Goal: Information Seeking & Learning: Learn about a topic

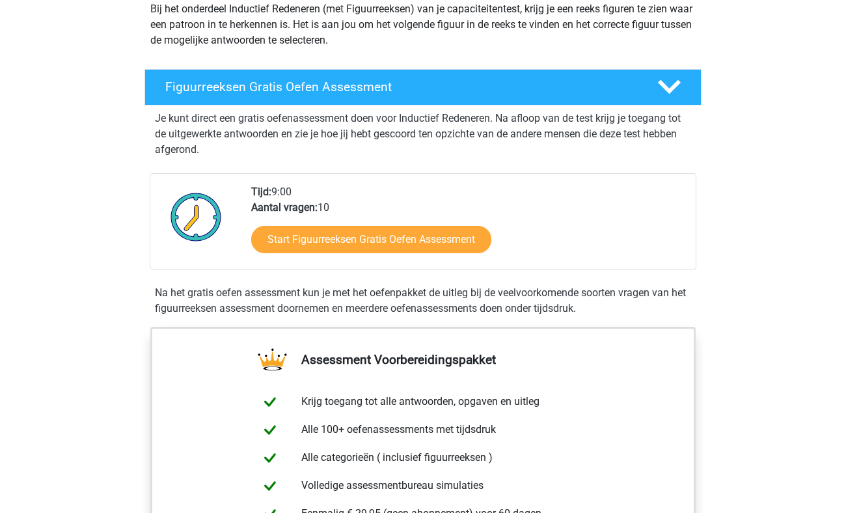
scroll to position [163, 0]
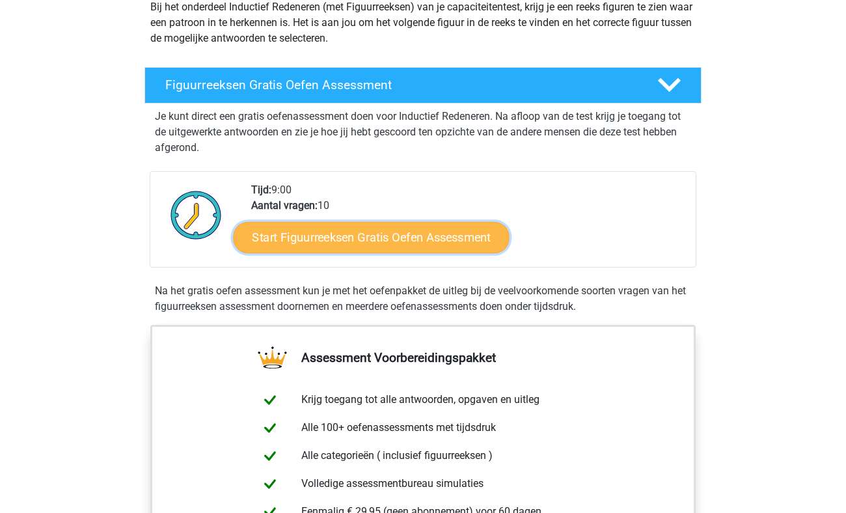
click at [383, 233] on link "Start Figuurreeksen Gratis Oefen Assessment" at bounding box center [372, 236] width 276 height 31
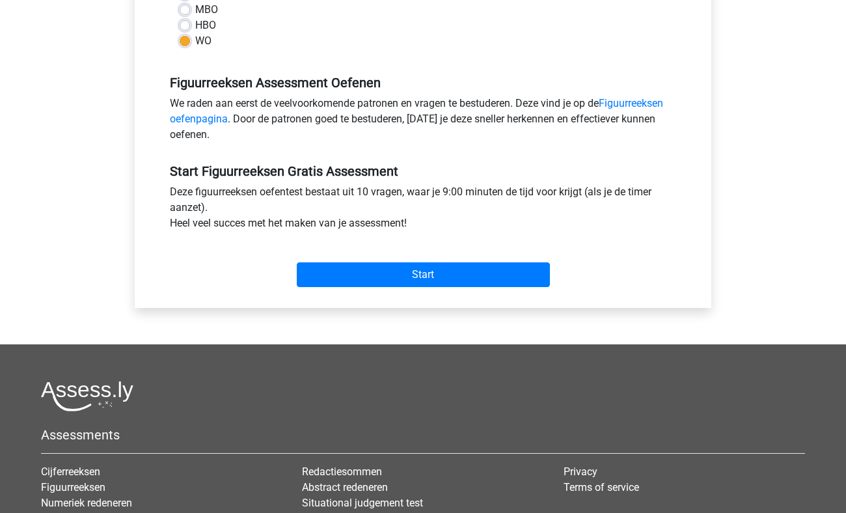
scroll to position [341, 0]
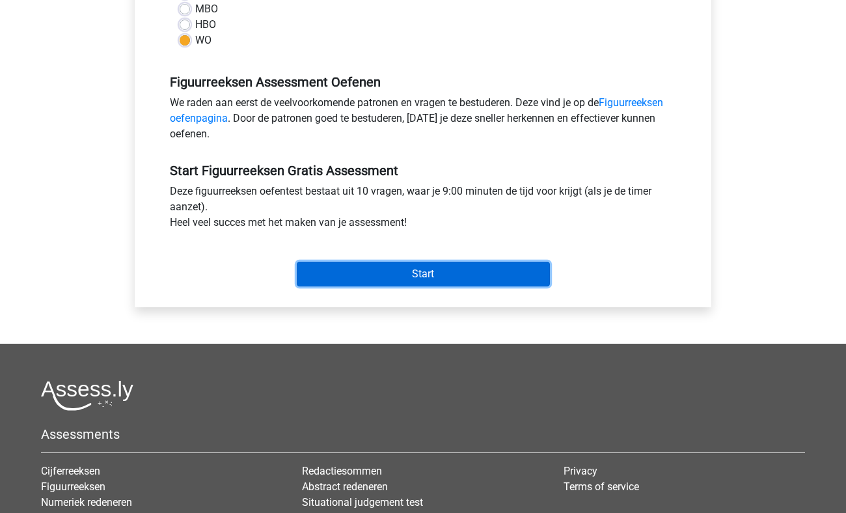
click at [400, 279] on input "Start" at bounding box center [423, 274] width 253 height 25
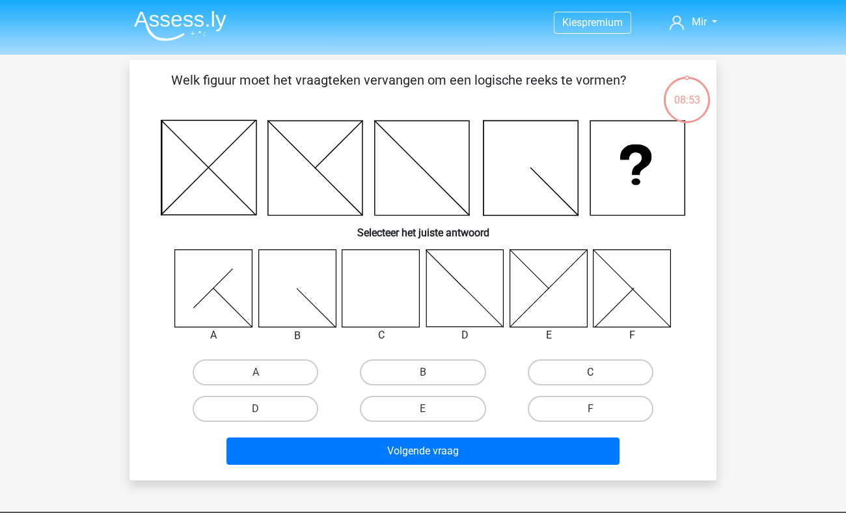
click at [582, 368] on label "C" at bounding box center [591, 372] width 126 height 26
click at [590, 372] on input "C" at bounding box center [594, 376] width 8 height 8
radio input "true"
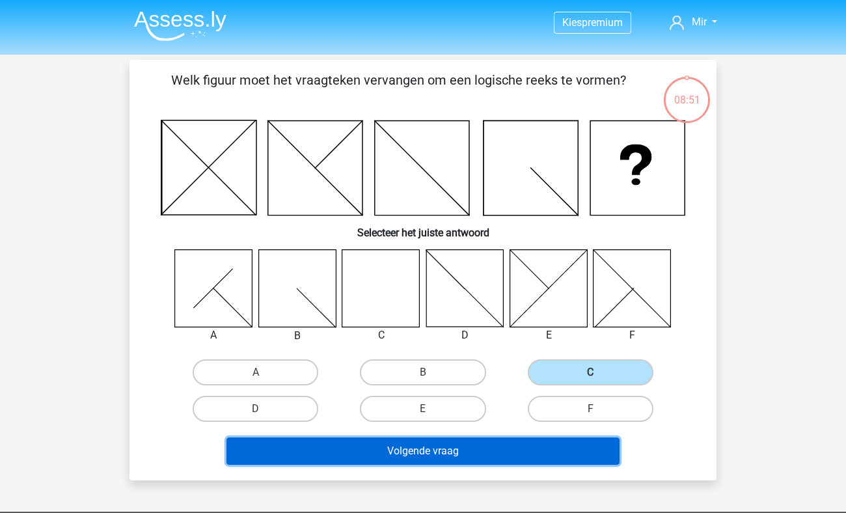
click at [419, 451] on button "Volgende vraag" at bounding box center [424, 450] width 394 height 27
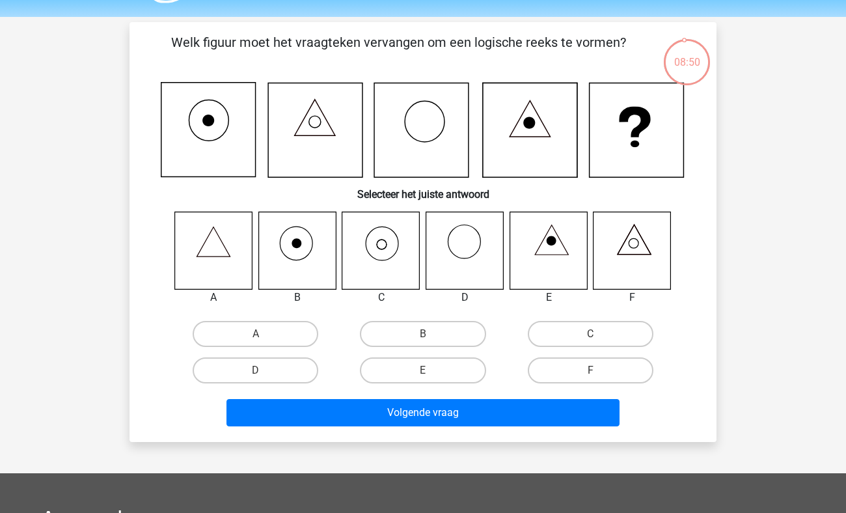
scroll to position [37, 0]
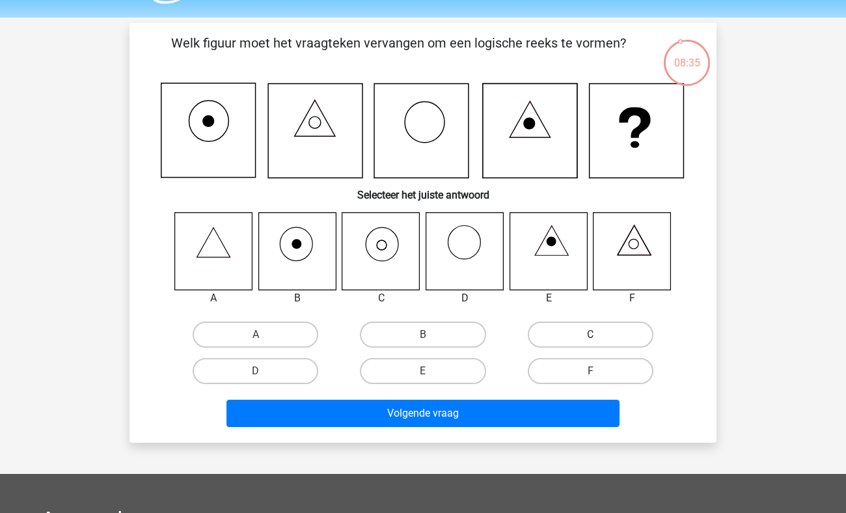
click at [592, 333] on label "C" at bounding box center [591, 335] width 126 height 26
click at [592, 335] on input "C" at bounding box center [594, 339] width 8 height 8
radio input "true"
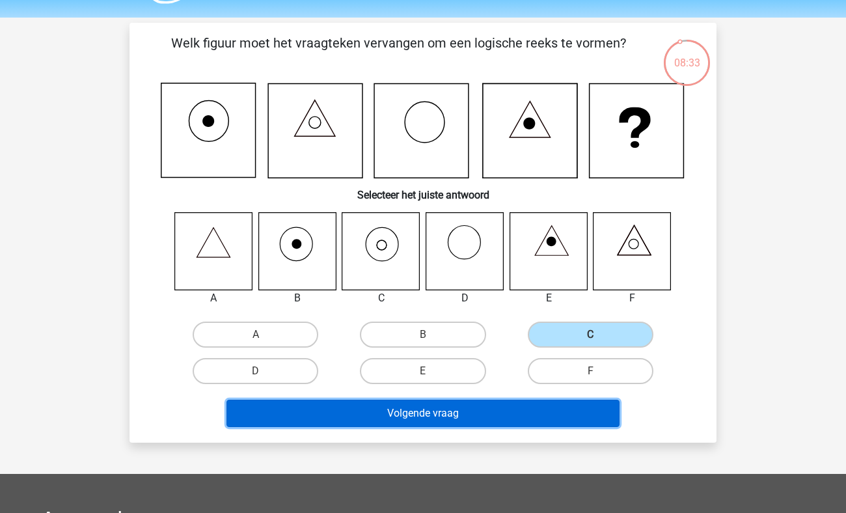
click at [435, 408] on button "Volgende vraag" at bounding box center [424, 413] width 394 height 27
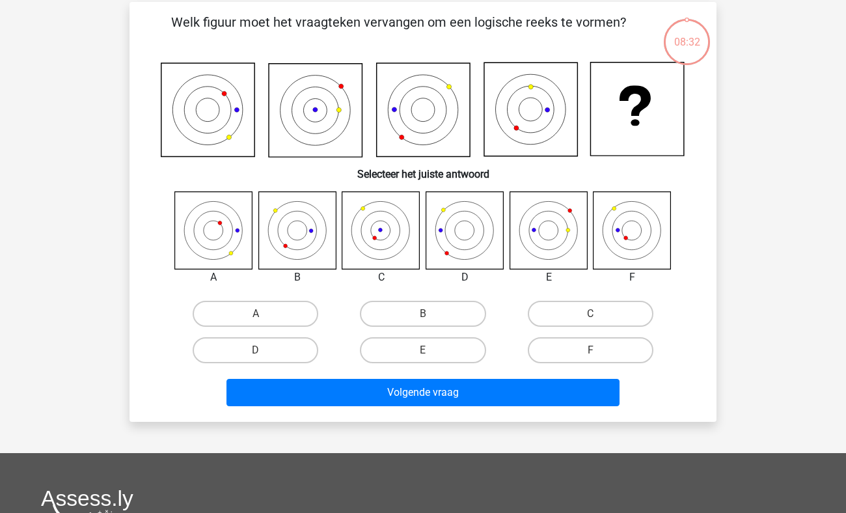
scroll to position [60, 0]
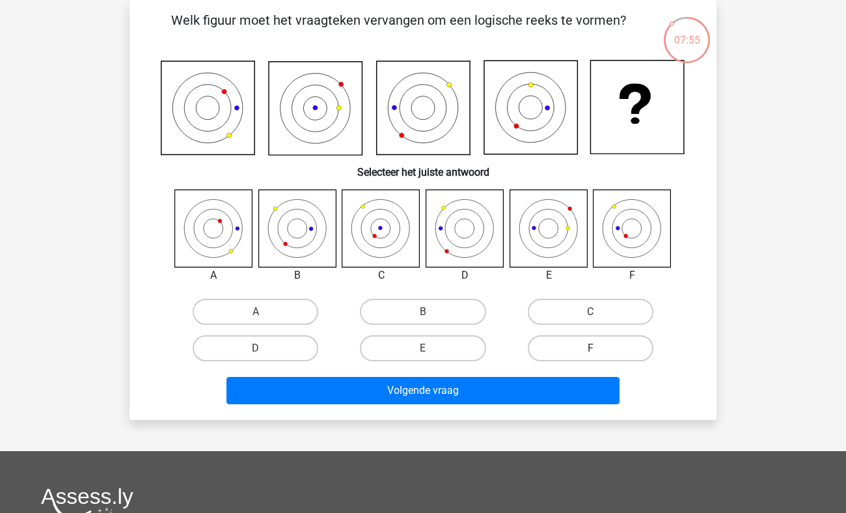
click at [585, 344] on label "F" at bounding box center [591, 348] width 126 height 26
click at [590, 348] on input "F" at bounding box center [594, 352] width 8 height 8
radio input "true"
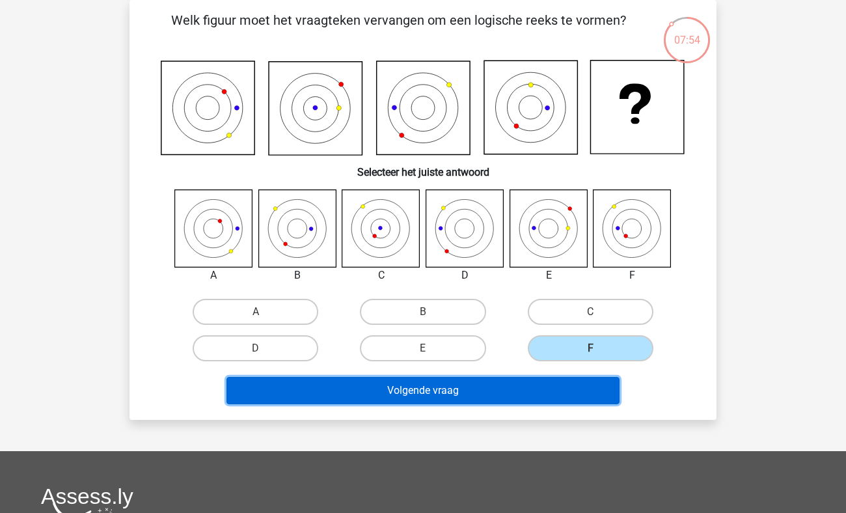
click at [445, 395] on button "Volgende vraag" at bounding box center [424, 390] width 394 height 27
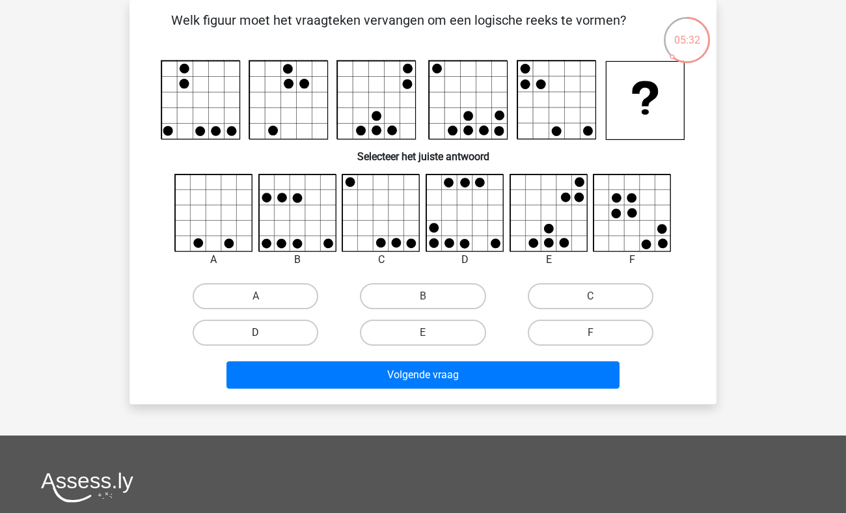
click at [256, 342] on label "D" at bounding box center [256, 333] width 126 height 26
click at [256, 341] on input "D" at bounding box center [260, 337] width 8 height 8
radio input "true"
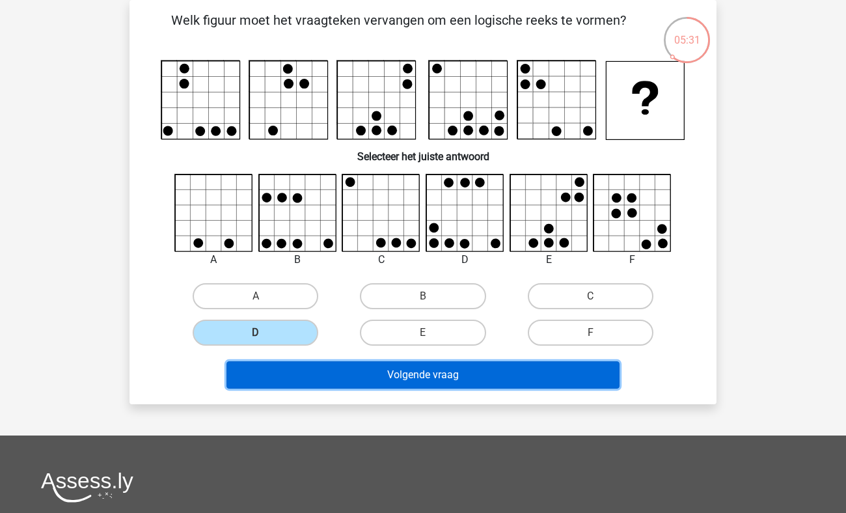
click at [436, 362] on button "Volgende vraag" at bounding box center [424, 374] width 394 height 27
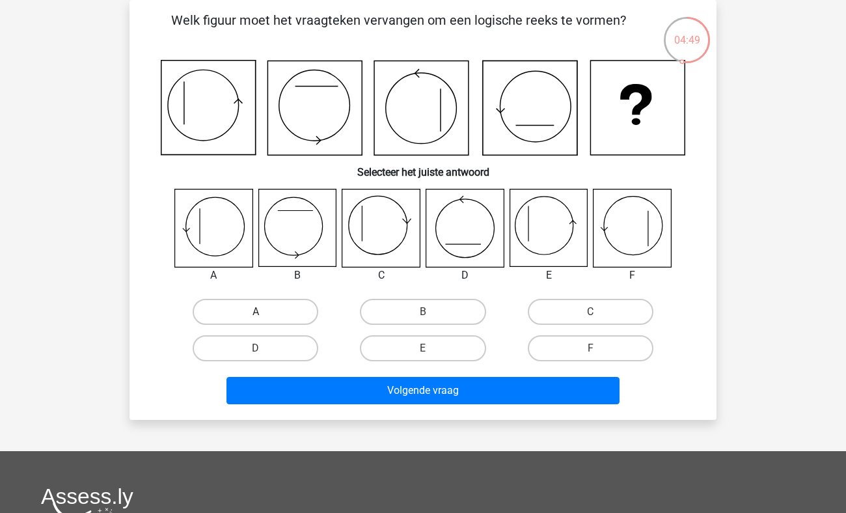
click at [231, 307] on label "A" at bounding box center [256, 312] width 126 height 26
click at [256, 312] on input "A" at bounding box center [260, 316] width 8 height 8
radio input "true"
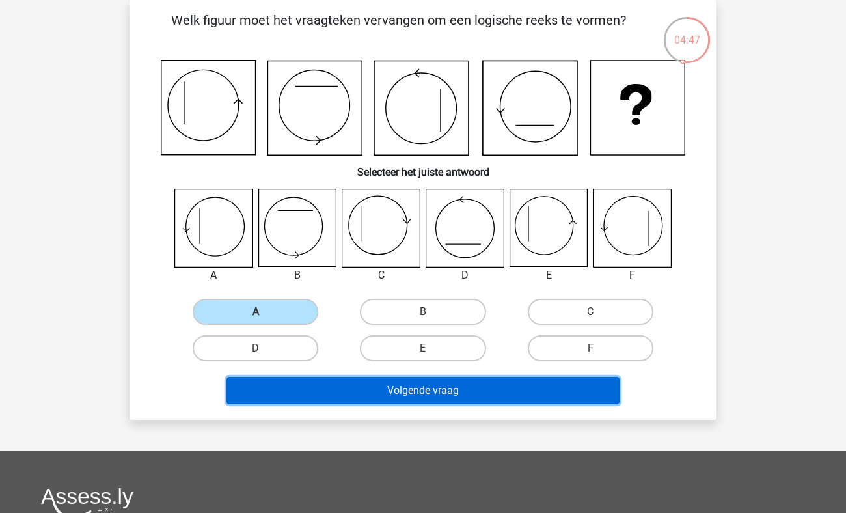
click at [406, 384] on button "Volgende vraag" at bounding box center [424, 390] width 394 height 27
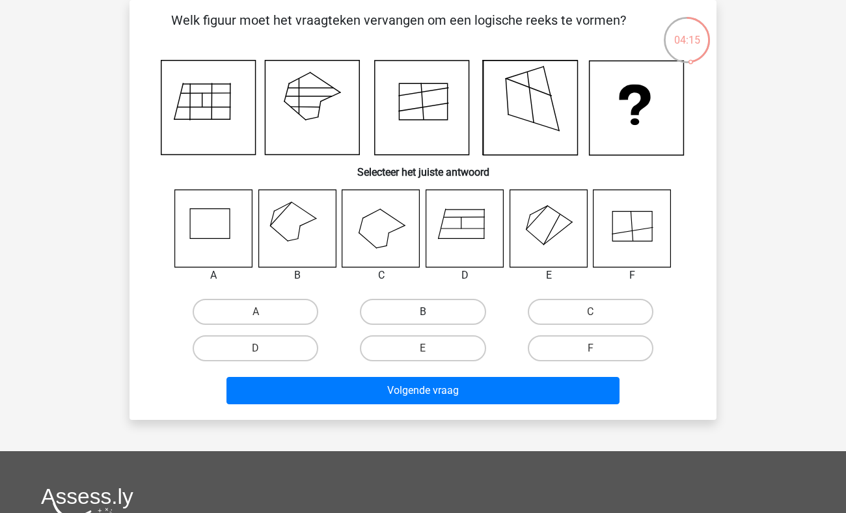
click at [421, 310] on label "B" at bounding box center [423, 312] width 126 height 26
click at [423, 312] on input "B" at bounding box center [427, 316] width 8 height 8
radio input "true"
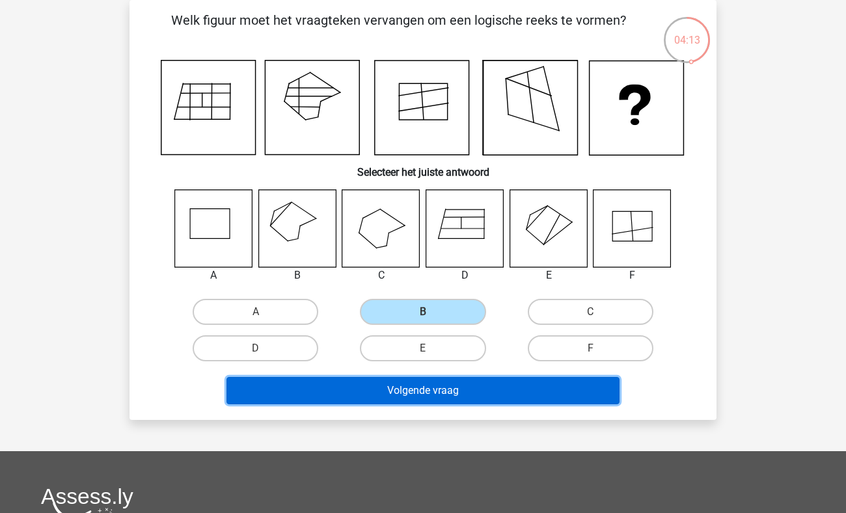
click at [495, 387] on button "Volgende vraag" at bounding box center [424, 390] width 394 height 27
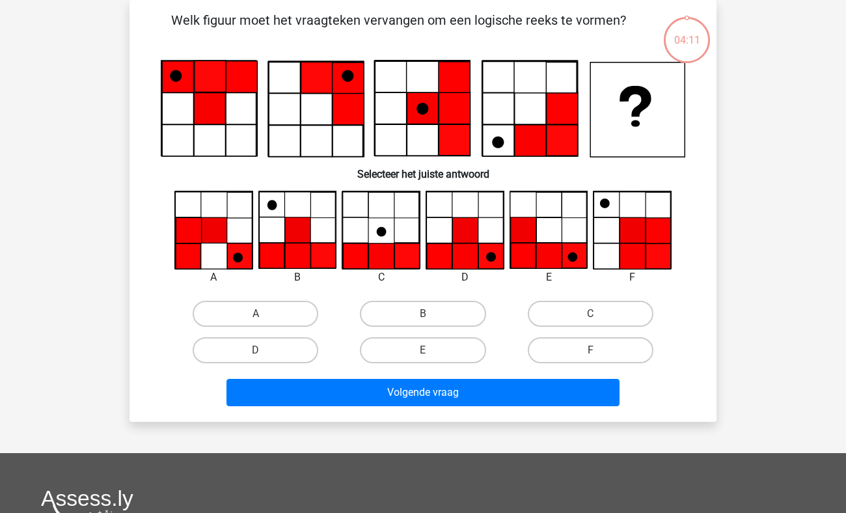
click at [59, 257] on div "Kies premium Mir tweater@gmail.com" at bounding box center [423, 368] width 846 height 857
click at [424, 322] on input "B" at bounding box center [427, 318] width 8 height 8
radio input "true"
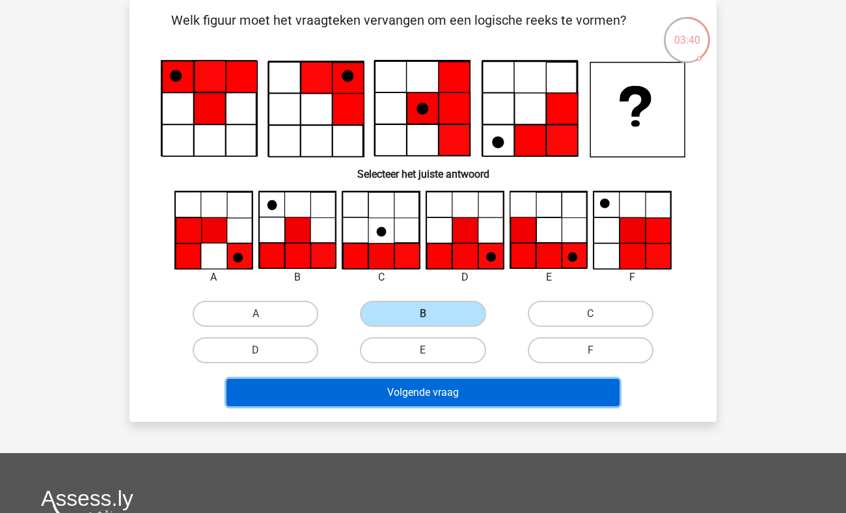
click at [446, 403] on button "Volgende vraag" at bounding box center [424, 392] width 394 height 27
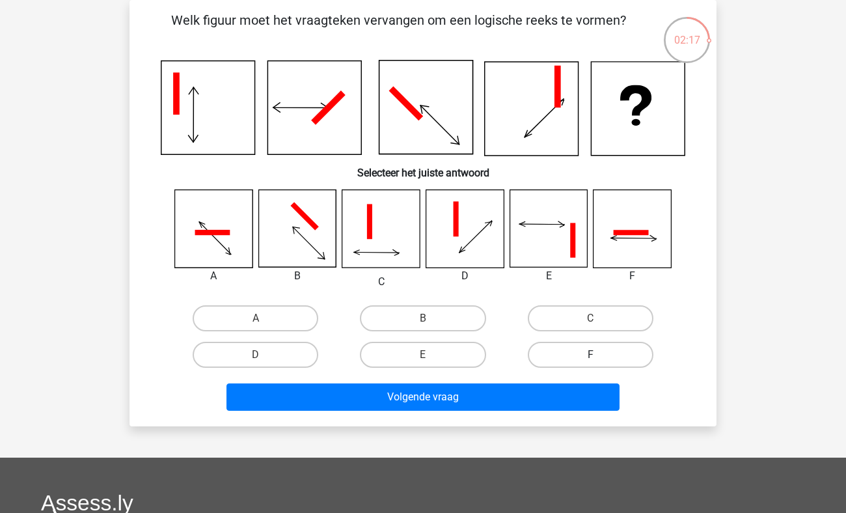
click at [557, 359] on label "F" at bounding box center [591, 355] width 126 height 26
click at [590, 359] on input "F" at bounding box center [594, 359] width 8 height 8
radio input "true"
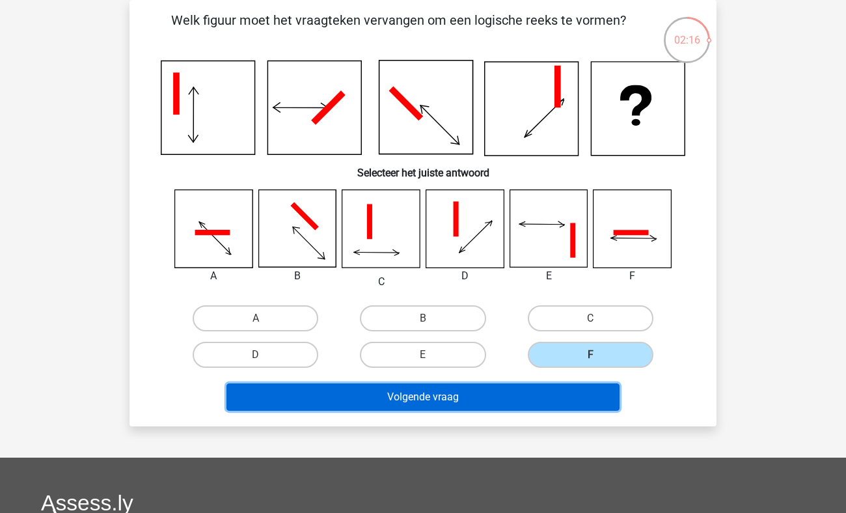
click at [478, 401] on button "Volgende vraag" at bounding box center [424, 396] width 394 height 27
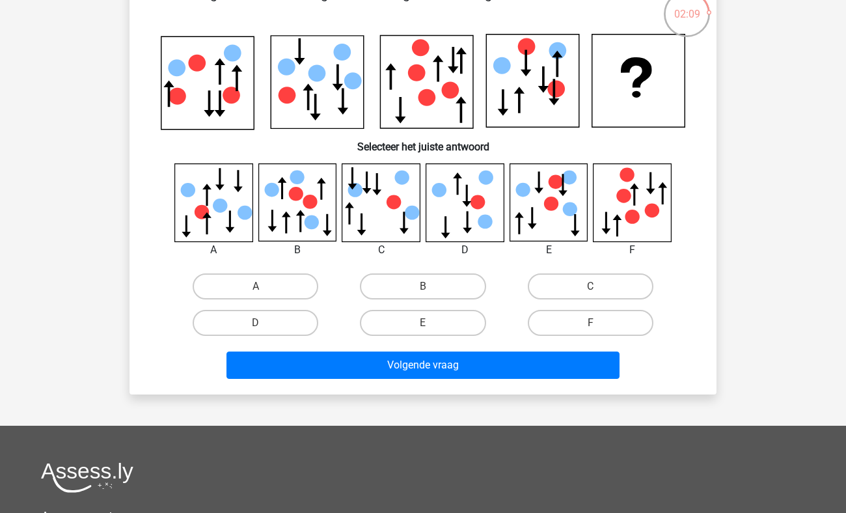
scroll to position [87, 0]
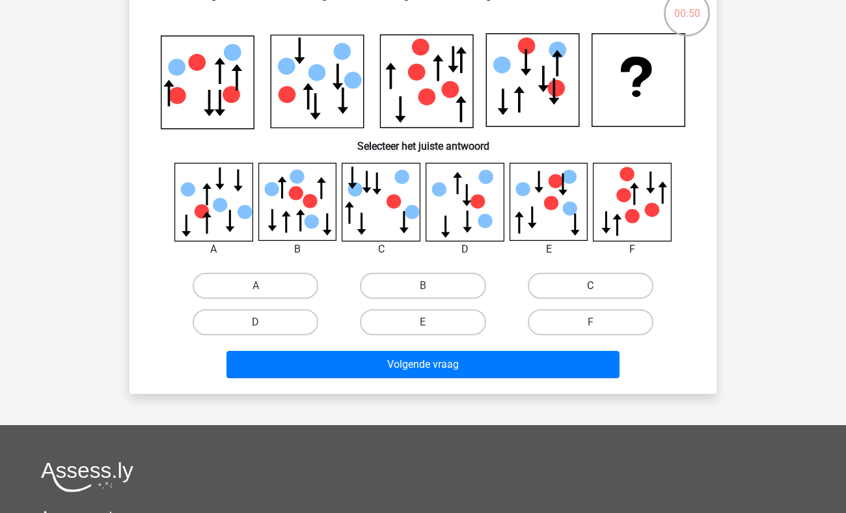
click at [570, 290] on label "C" at bounding box center [591, 286] width 126 height 26
click at [590, 290] on input "C" at bounding box center [594, 290] width 8 height 8
radio input "true"
click at [232, 313] on label "D" at bounding box center [256, 322] width 126 height 26
click at [256, 322] on input "D" at bounding box center [260, 326] width 8 height 8
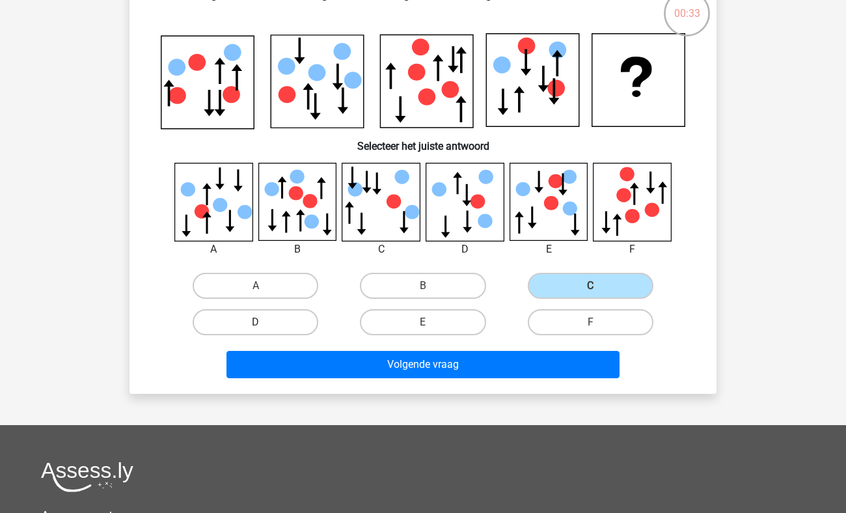
radio input "true"
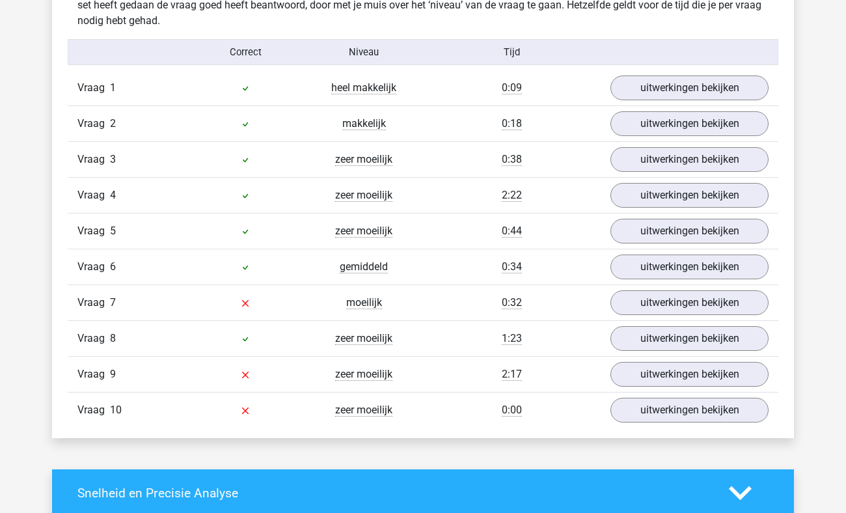
scroll to position [1055, 0]
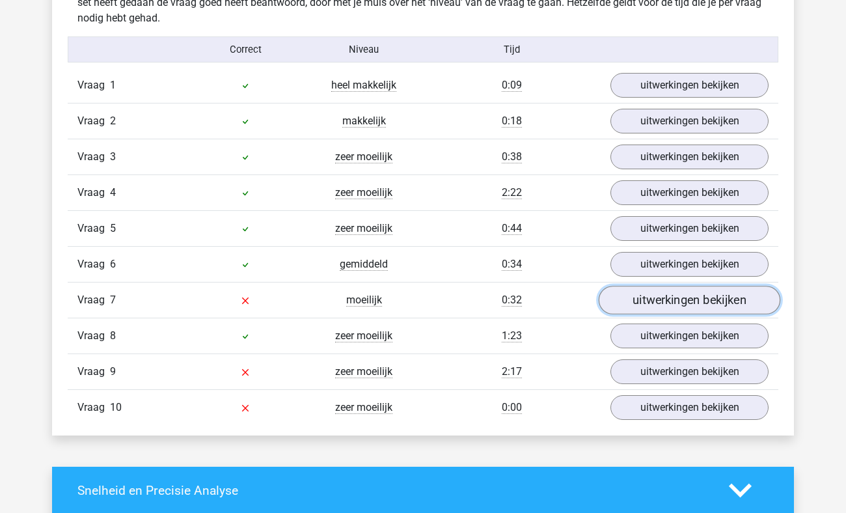
click at [654, 291] on link "uitwerkingen bekijken" at bounding box center [690, 300] width 182 height 29
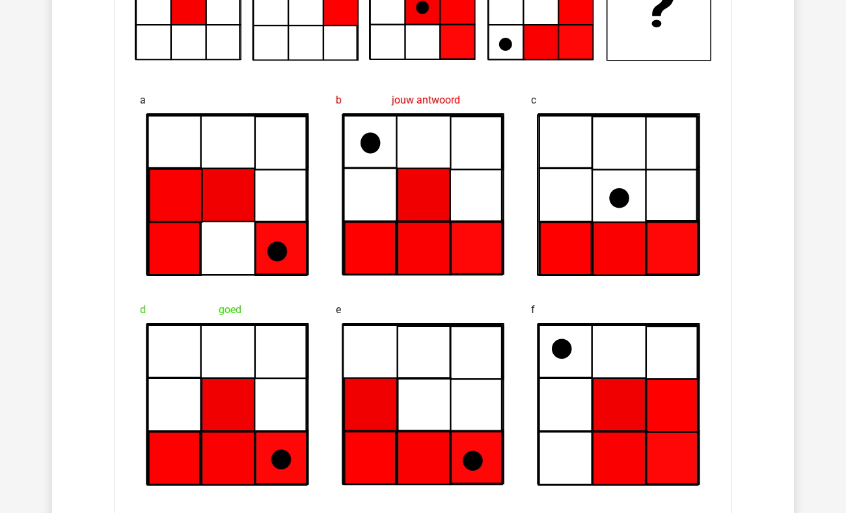
scroll to position [1462, 0]
click at [318, 296] on div "d goed" at bounding box center [228, 391] width 196 height 210
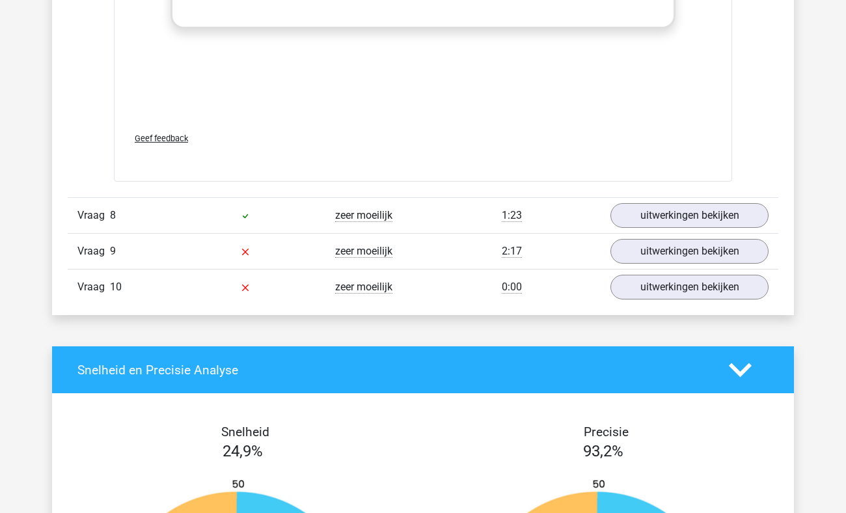
scroll to position [2268, 0]
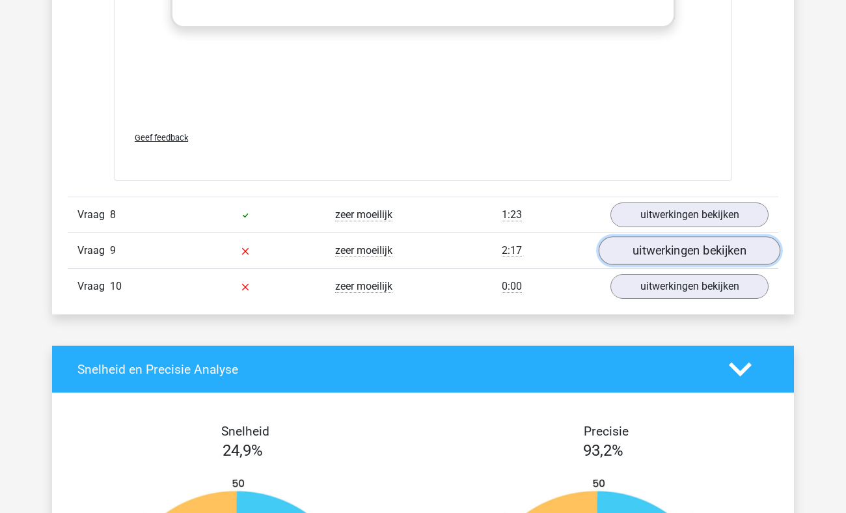
click at [682, 246] on link "uitwerkingen bekijken" at bounding box center [690, 250] width 182 height 29
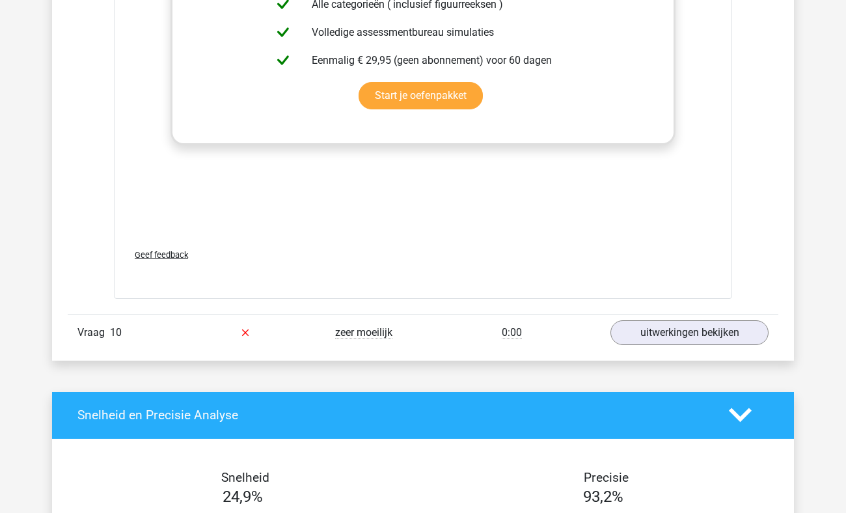
scroll to position [3313, 0]
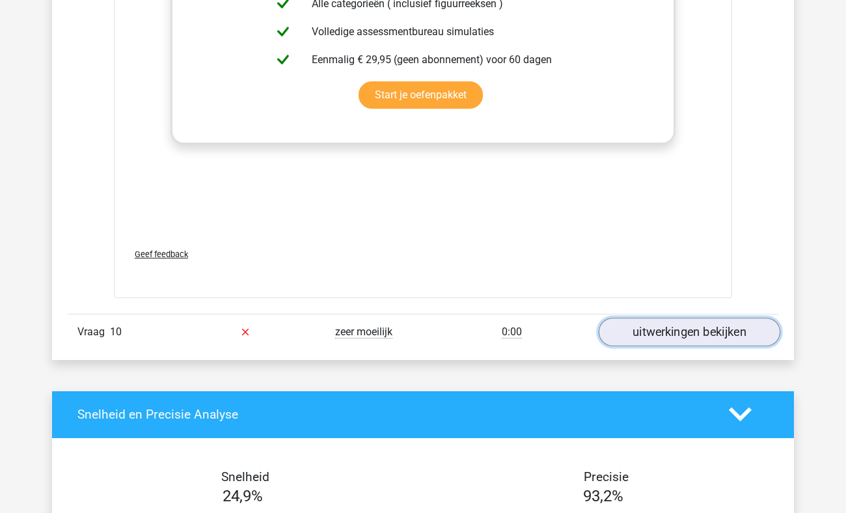
click at [646, 328] on link "uitwerkingen bekijken" at bounding box center [690, 332] width 182 height 29
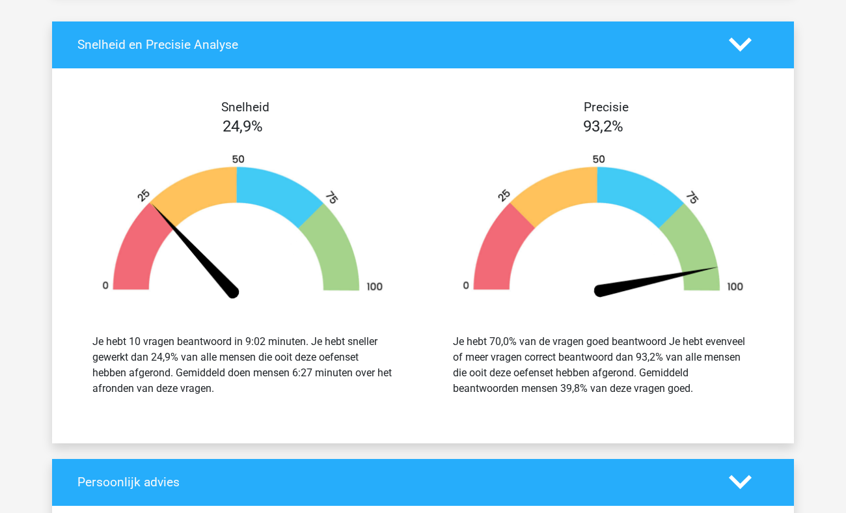
scroll to position [4756, 0]
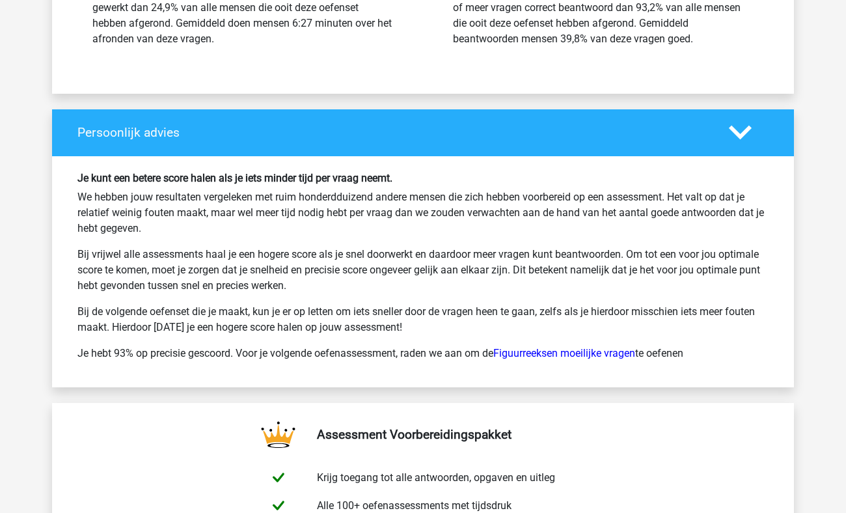
scroll to position [5129, 0]
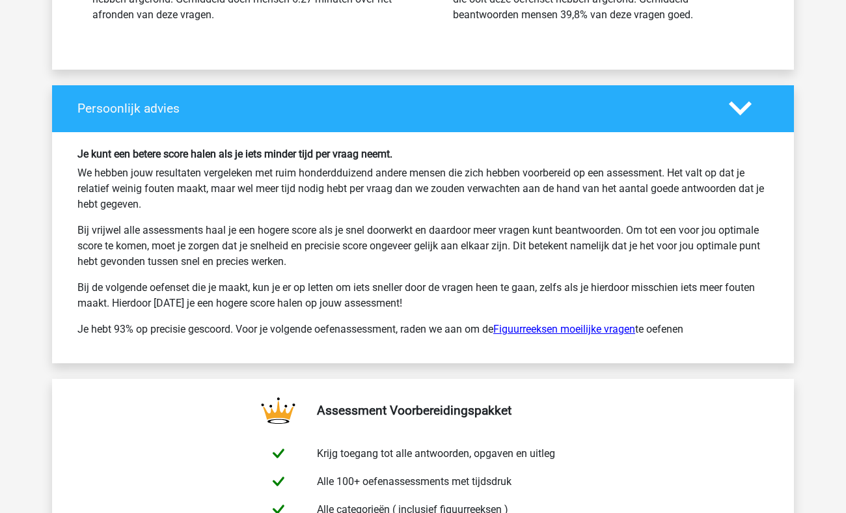
click at [512, 328] on link "Figuurreeksen moeilijke vragen" at bounding box center [564, 329] width 142 height 12
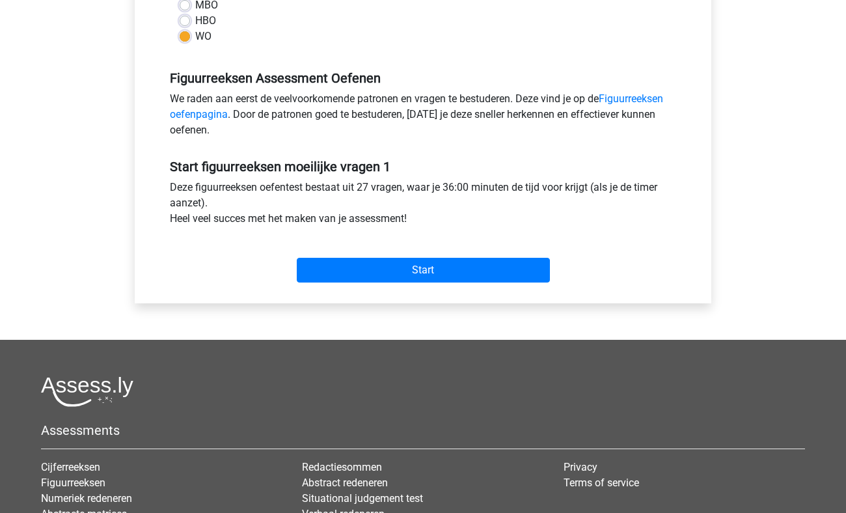
scroll to position [346, 0]
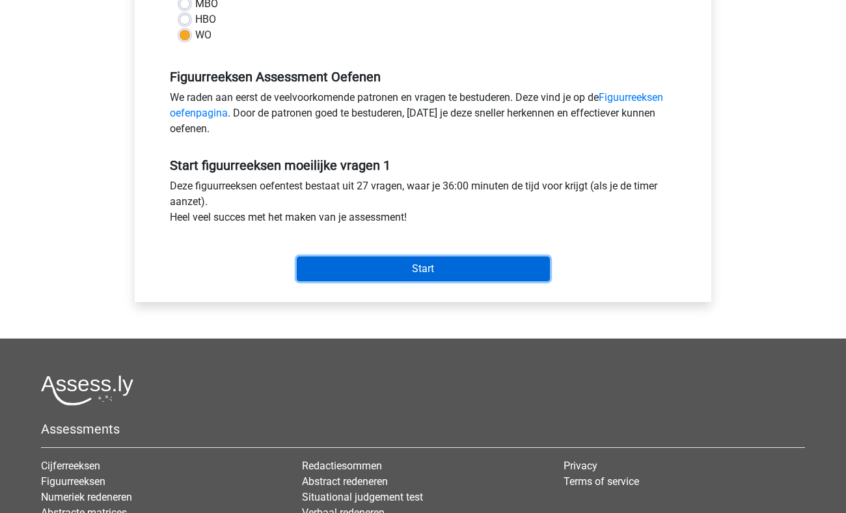
click at [395, 279] on input "Start" at bounding box center [423, 268] width 253 height 25
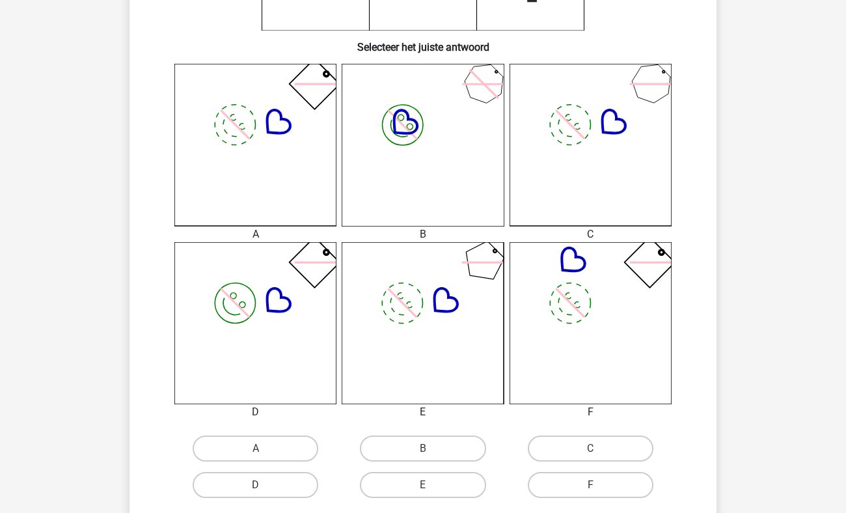
scroll to position [304, 0]
click at [241, 454] on label "A" at bounding box center [256, 449] width 126 height 26
click at [256, 454] on input "A" at bounding box center [260, 453] width 8 height 8
radio input "true"
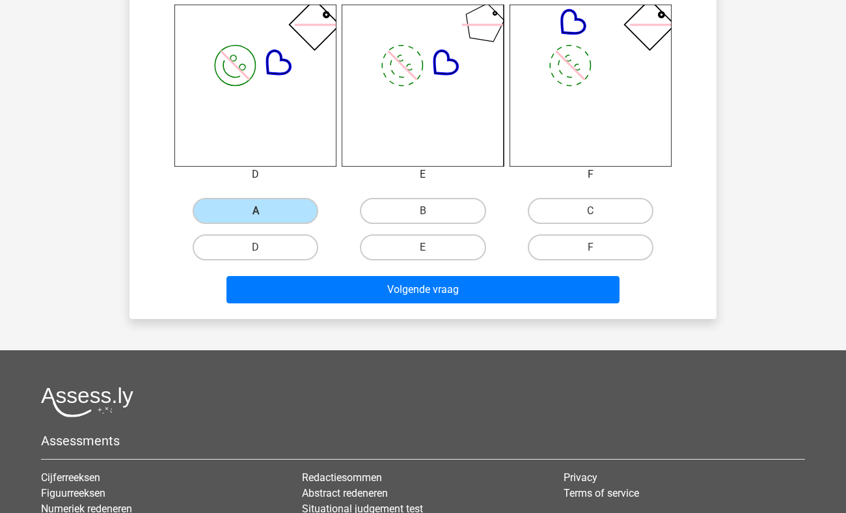
scroll to position [543, 0]
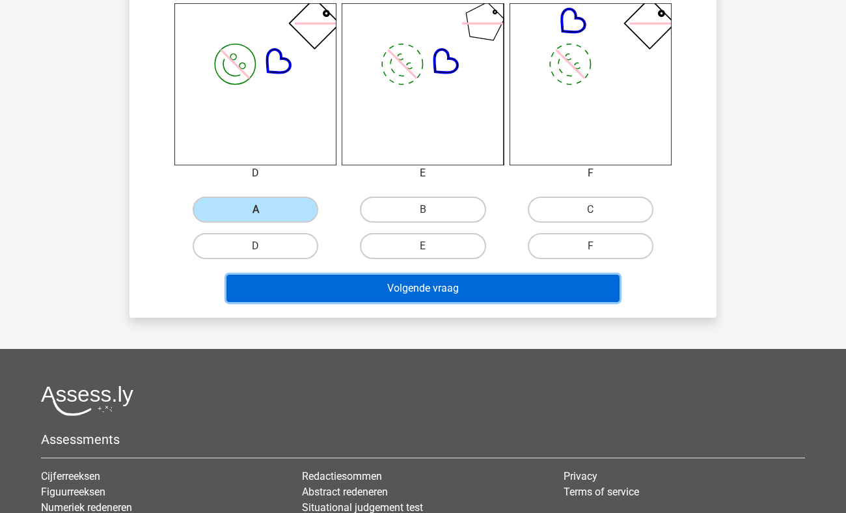
click at [440, 286] on button "Volgende vraag" at bounding box center [424, 288] width 394 height 27
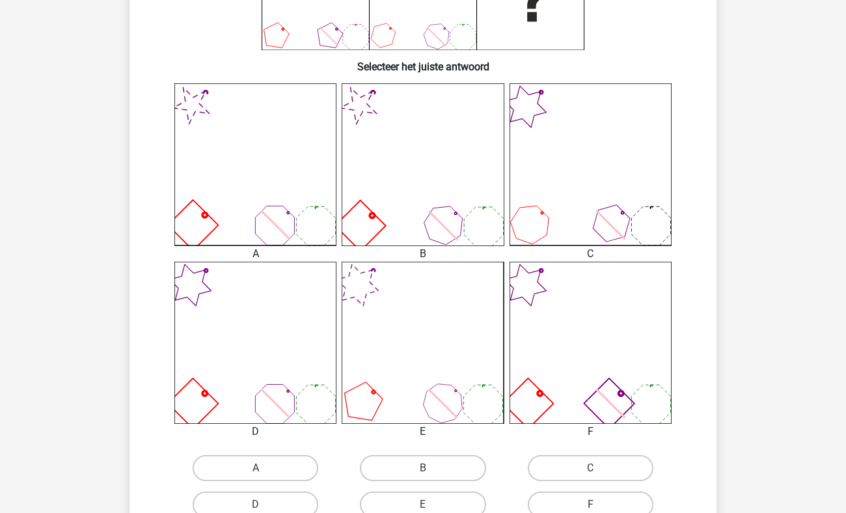
scroll to position [293, 0]
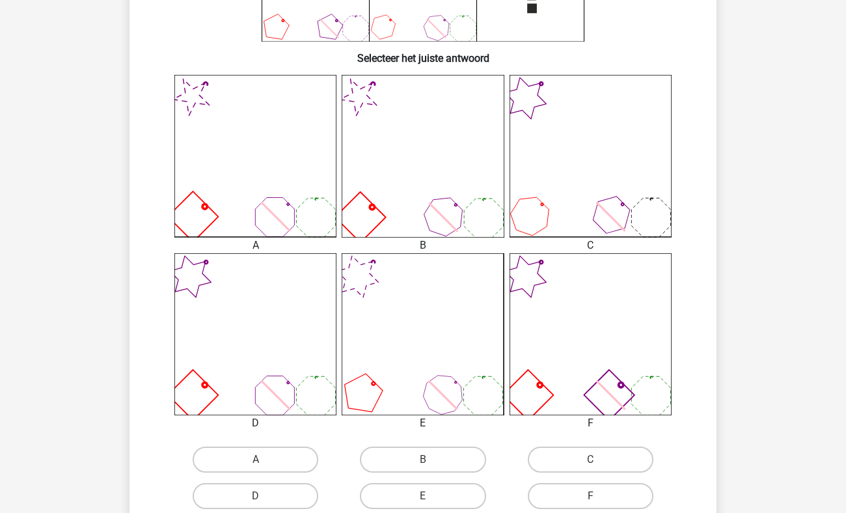
click at [591, 498] on input "F" at bounding box center [594, 500] width 8 height 8
radio input "true"
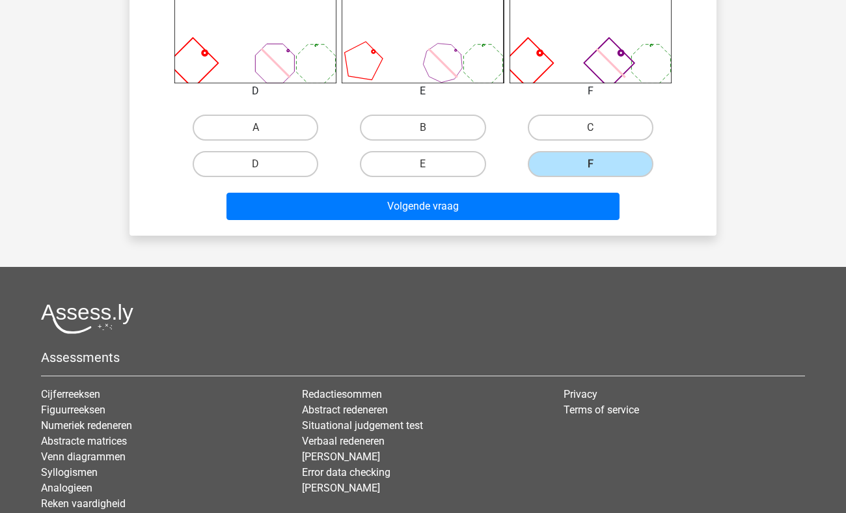
scroll to position [691, 0]
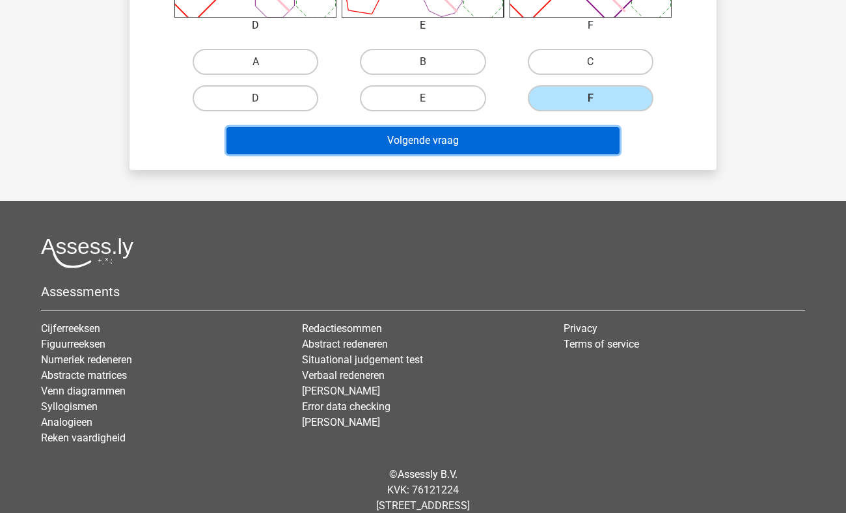
click at [465, 135] on button "Volgende vraag" at bounding box center [424, 140] width 394 height 27
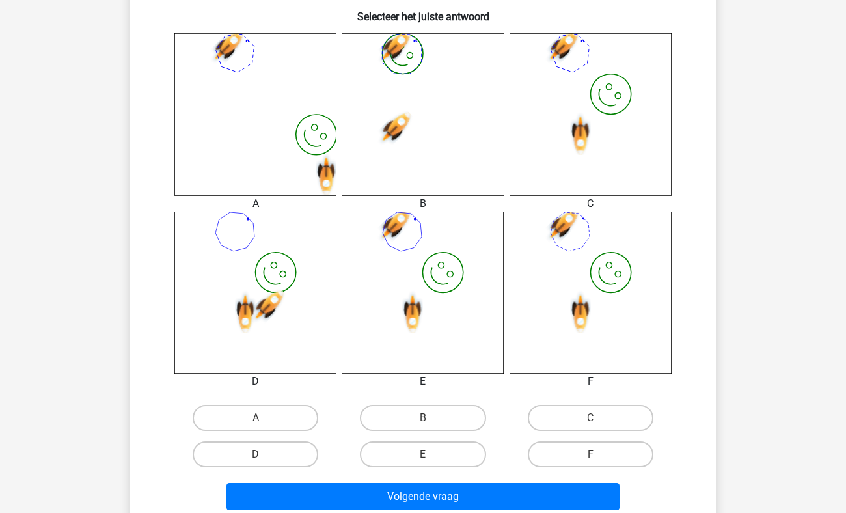
scroll to position [335, 0]
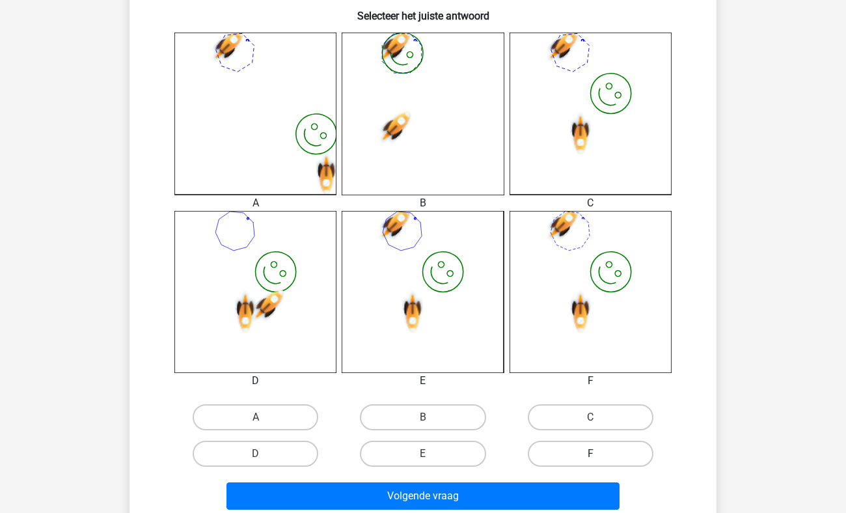
click at [604, 457] on label "F" at bounding box center [591, 454] width 126 height 26
click at [599, 457] on input "F" at bounding box center [594, 458] width 8 height 8
radio input "true"
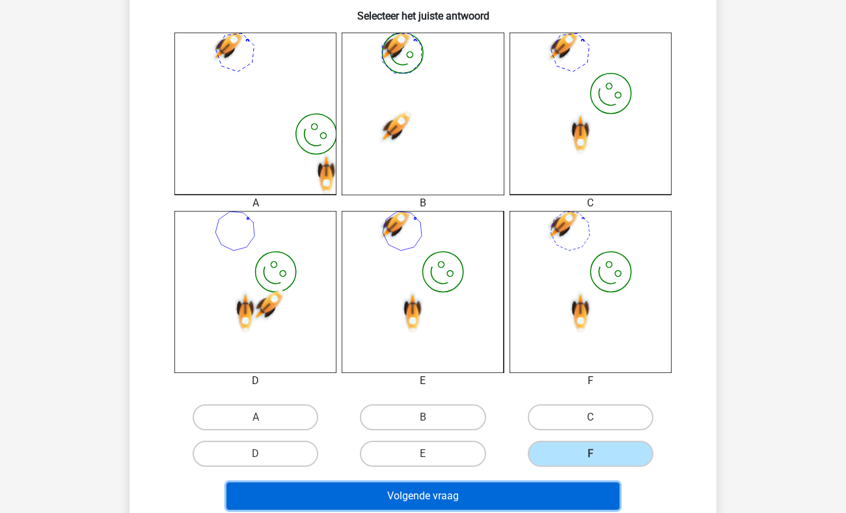
click at [432, 492] on button "Volgende vraag" at bounding box center [424, 495] width 394 height 27
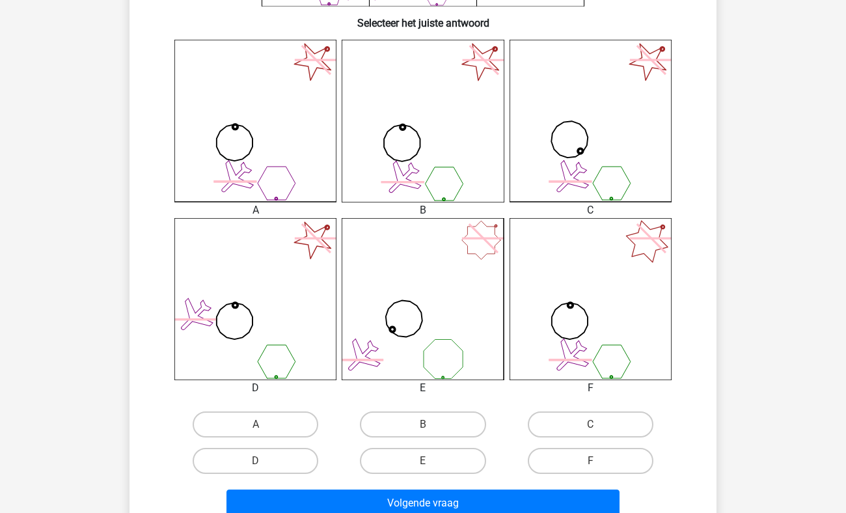
scroll to position [334, 0]
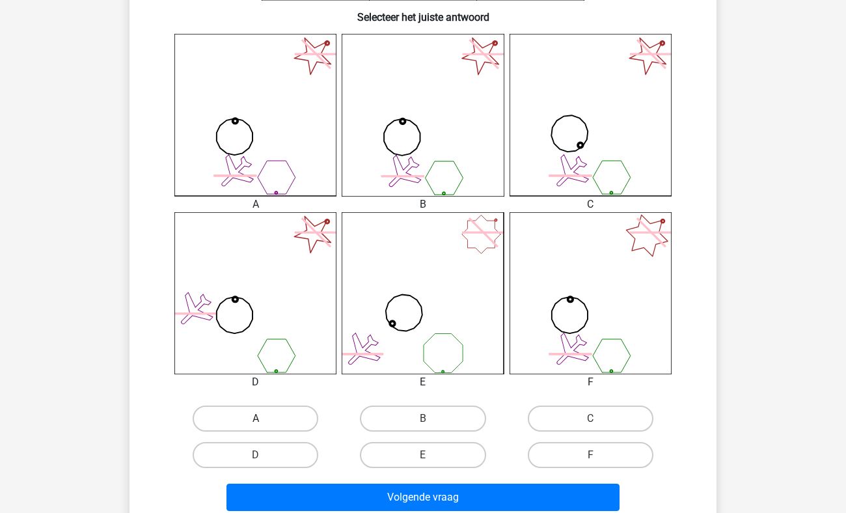
click at [243, 419] on label "A" at bounding box center [256, 419] width 126 height 26
click at [256, 419] on input "A" at bounding box center [260, 423] width 8 height 8
radio input "true"
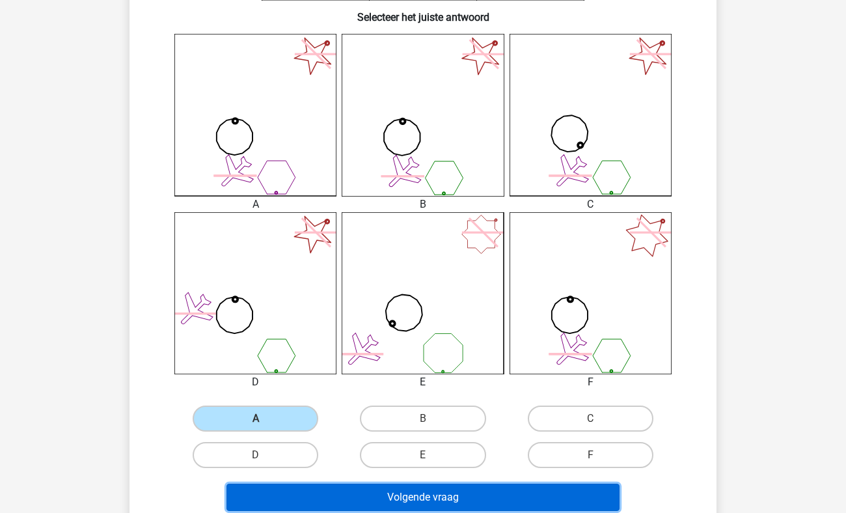
click at [398, 498] on button "Volgende vraag" at bounding box center [424, 497] width 394 height 27
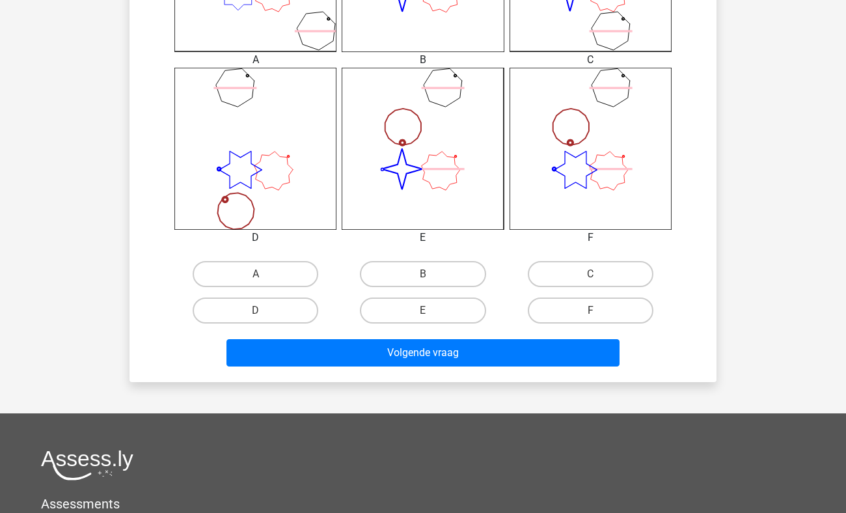
scroll to position [479, 0]
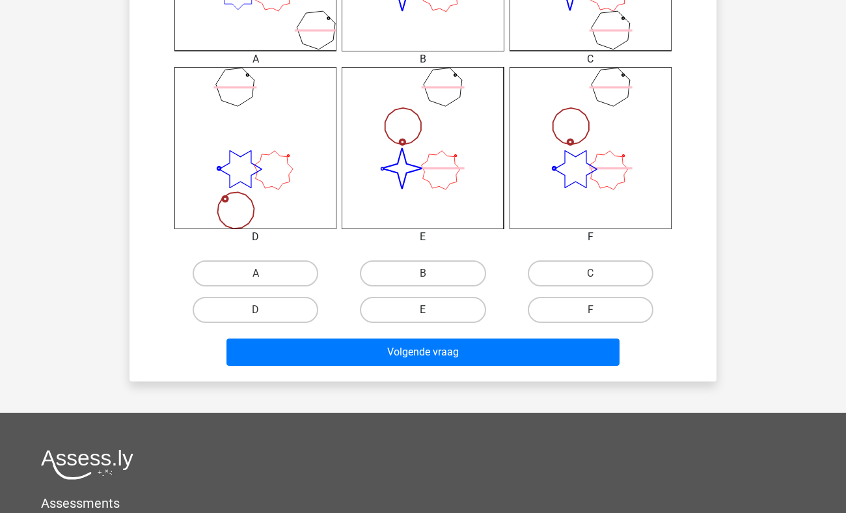
click at [425, 307] on label "E" at bounding box center [423, 310] width 126 height 26
click at [425, 310] on input "E" at bounding box center [427, 314] width 8 height 8
radio input "true"
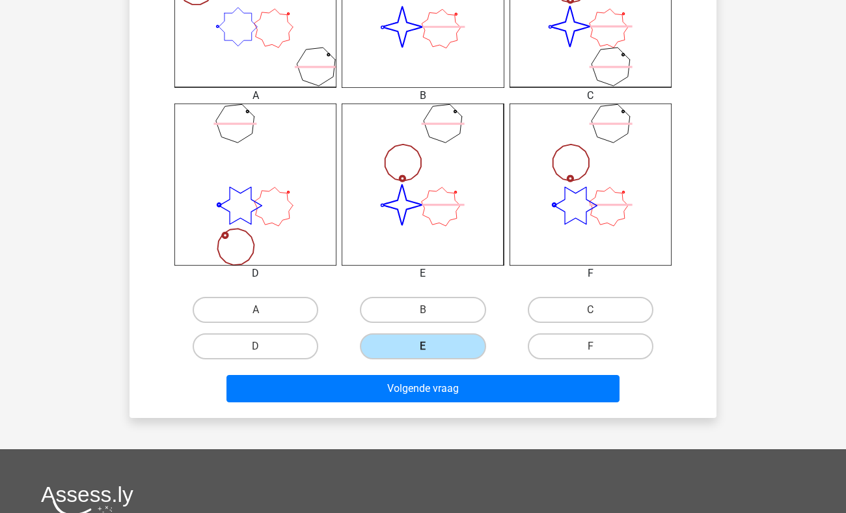
scroll to position [445, 0]
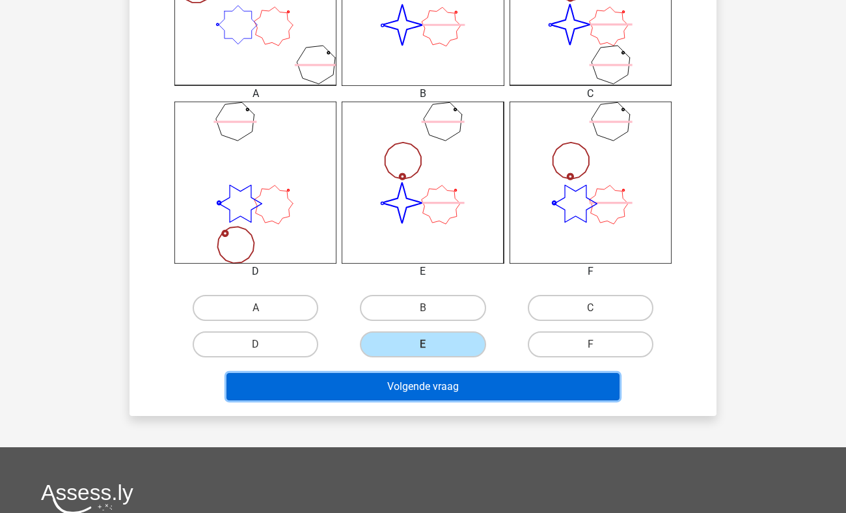
click at [415, 385] on button "Volgende vraag" at bounding box center [424, 386] width 394 height 27
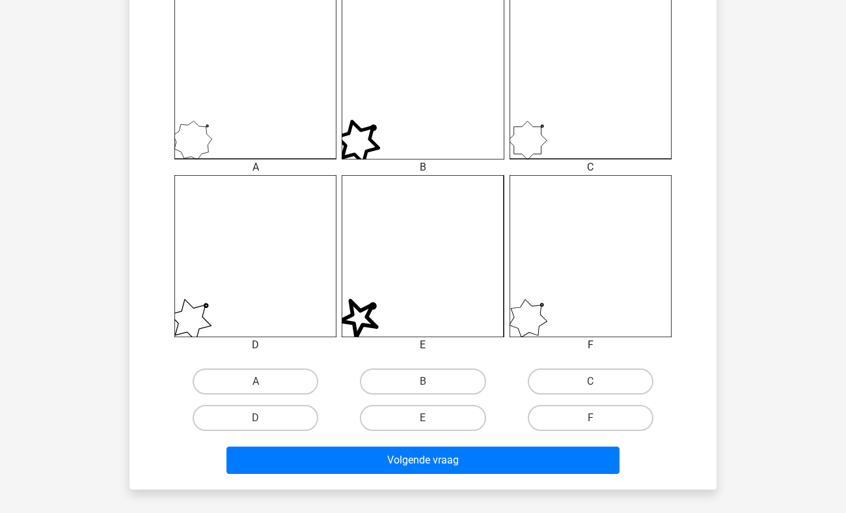
scroll to position [372, 0]
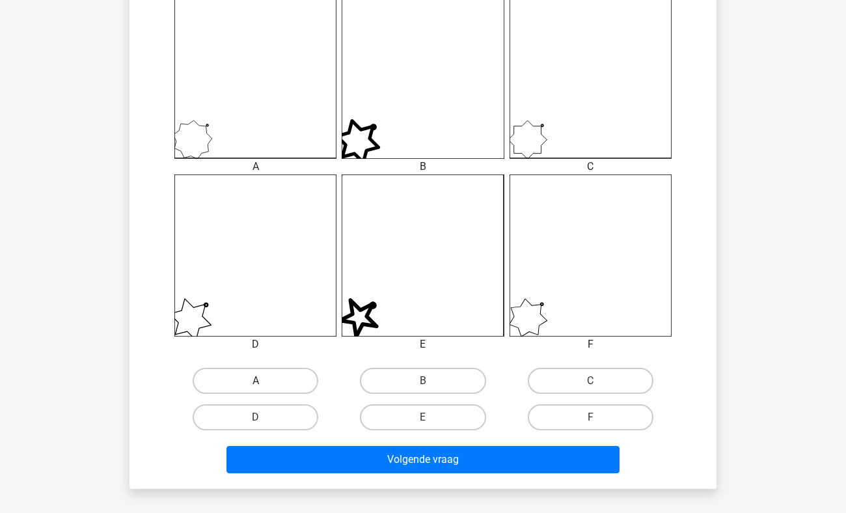
click at [230, 377] on label "A" at bounding box center [256, 381] width 126 height 26
click at [256, 381] on input "A" at bounding box center [260, 385] width 8 height 8
radio input "true"
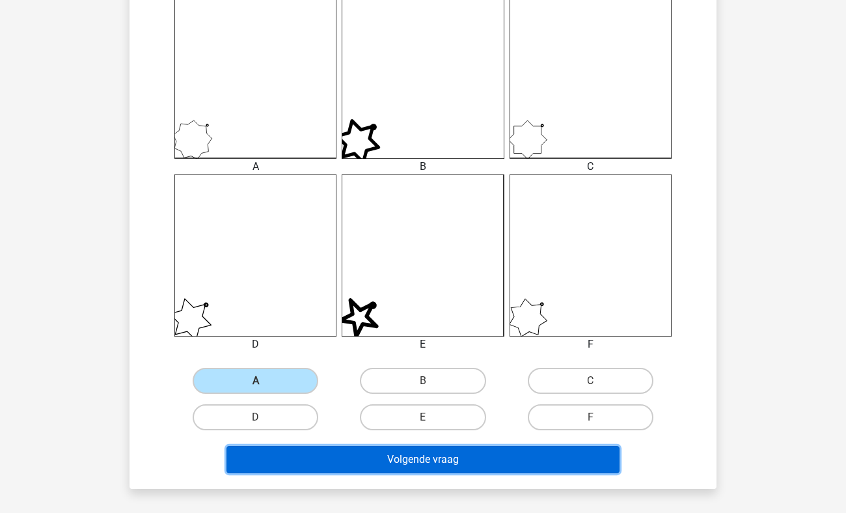
click at [381, 468] on button "Volgende vraag" at bounding box center [424, 459] width 394 height 27
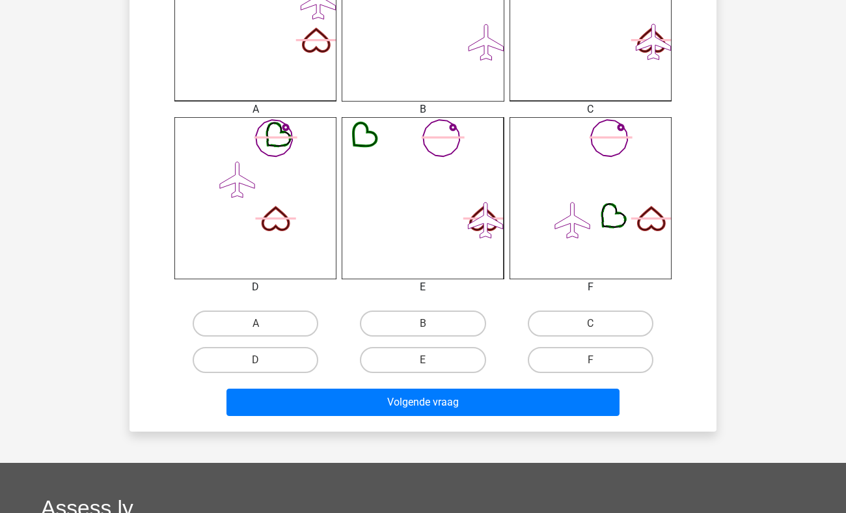
scroll to position [432, 0]
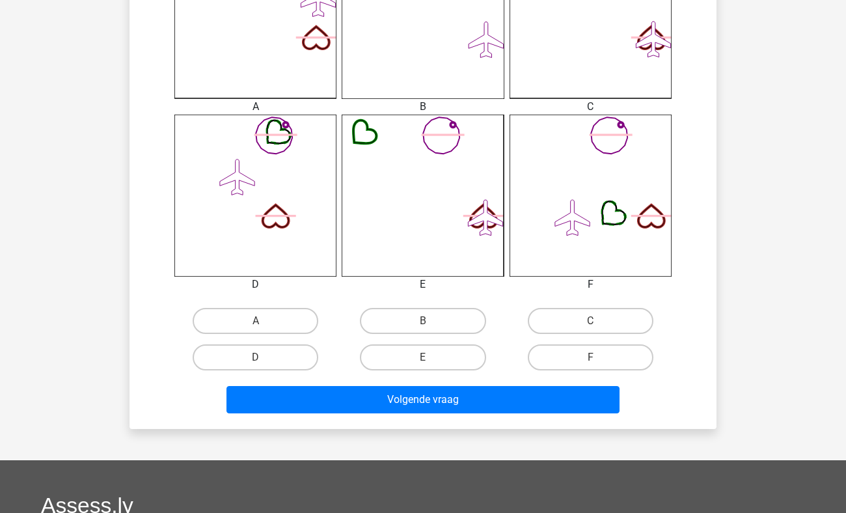
drag, startPoint x: 564, startPoint y: 344, endPoint x: 566, endPoint y: 334, distance: 10.5
click at [566, 334] on div "A B C D" at bounding box center [423, 339] width 503 height 73
click at [567, 316] on label "C" at bounding box center [591, 321] width 126 height 26
click at [590, 321] on input "C" at bounding box center [594, 325] width 8 height 8
radio input "true"
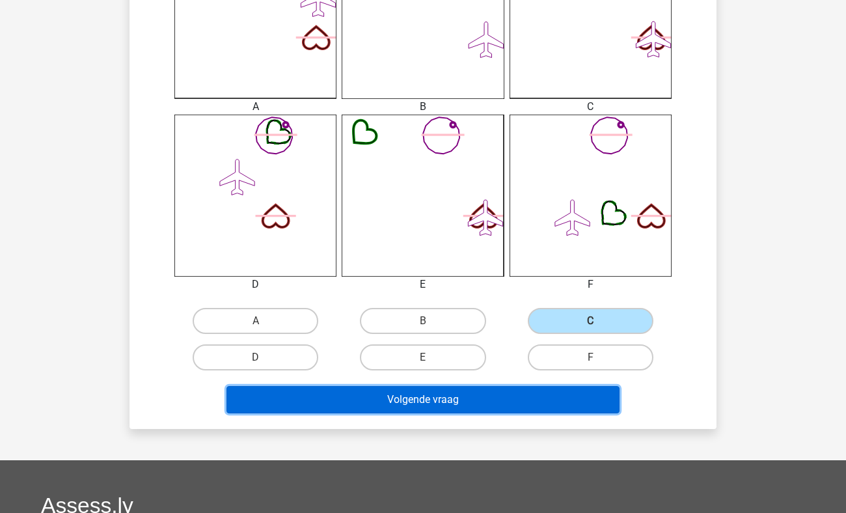
click at [461, 391] on button "Volgende vraag" at bounding box center [424, 399] width 394 height 27
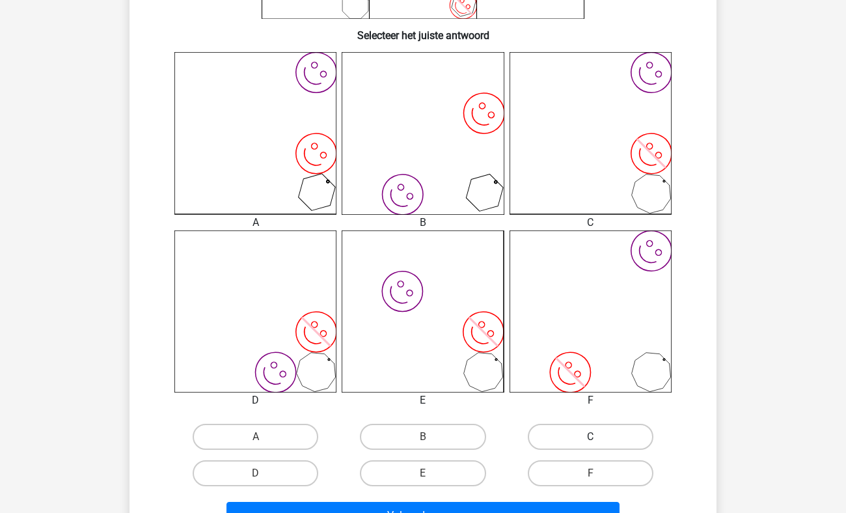
scroll to position [316, 0]
click at [577, 419] on div "C" at bounding box center [590, 436] width 167 height 36
click at [578, 435] on label "C" at bounding box center [591, 436] width 126 height 26
click at [590, 436] on input "C" at bounding box center [594, 440] width 8 height 8
radio input "true"
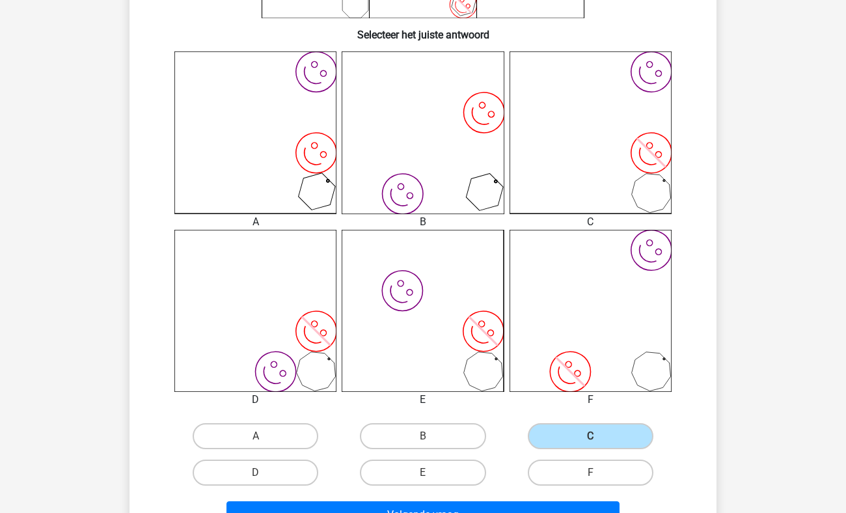
click at [546, 501] on div "Volgende vraag" at bounding box center [423, 512] width 546 height 43
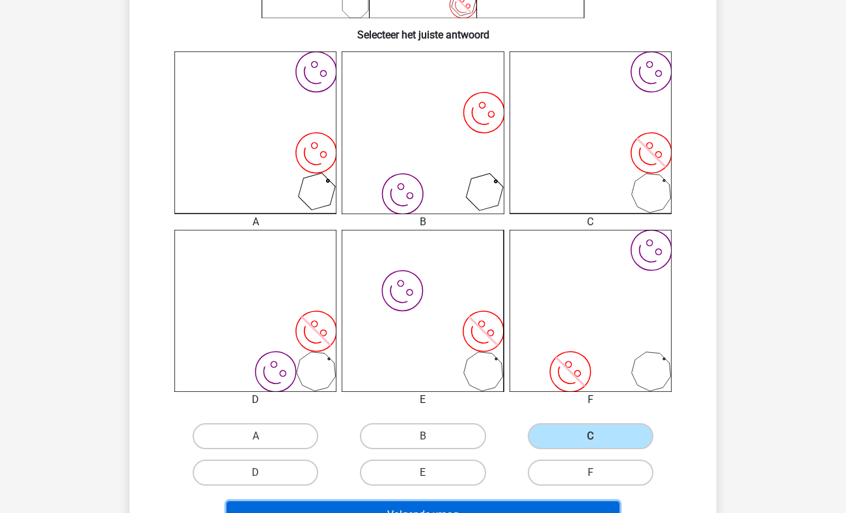
click at [490, 501] on button "Volgende vraag" at bounding box center [424, 514] width 394 height 27
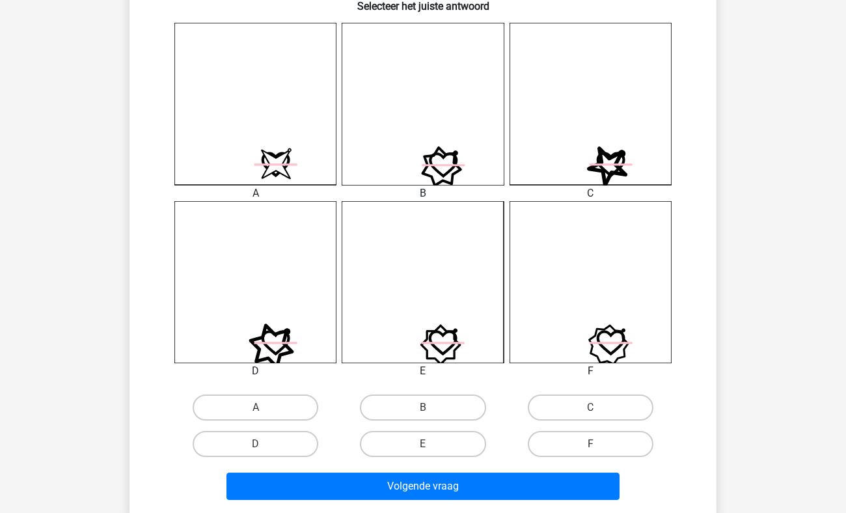
scroll to position [345, 0]
click at [248, 402] on label "A" at bounding box center [256, 408] width 126 height 26
click at [256, 408] on input "A" at bounding box center [260, 412] width 8 height 8
radio input "true"
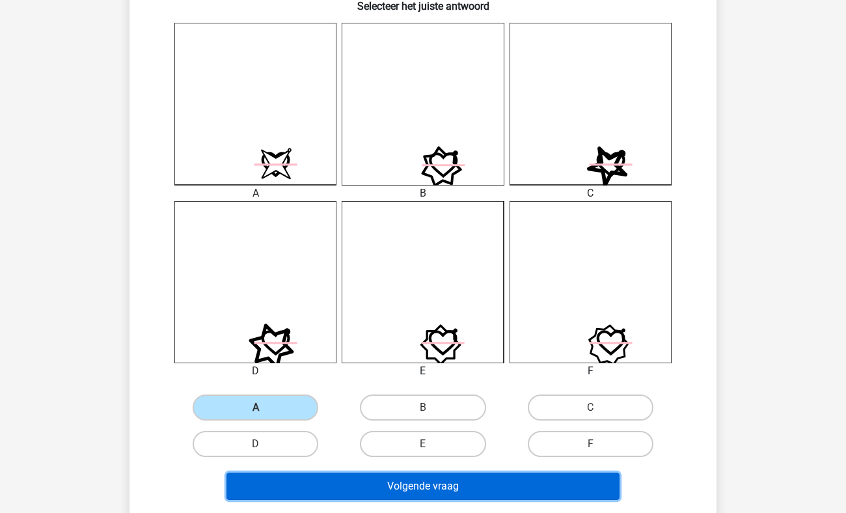
click at [398, 485] on button "Volgende vraag" at bounding box center [424, 486] width 394 height 27
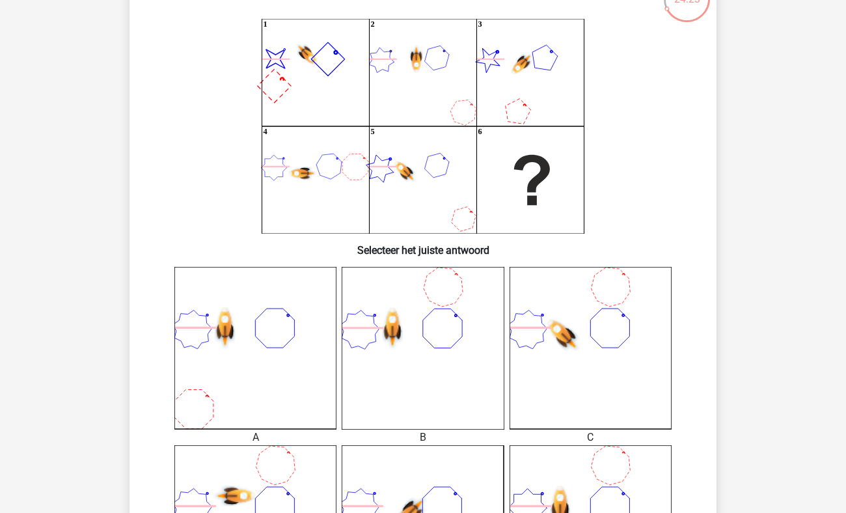
scroll to position [70, 0]
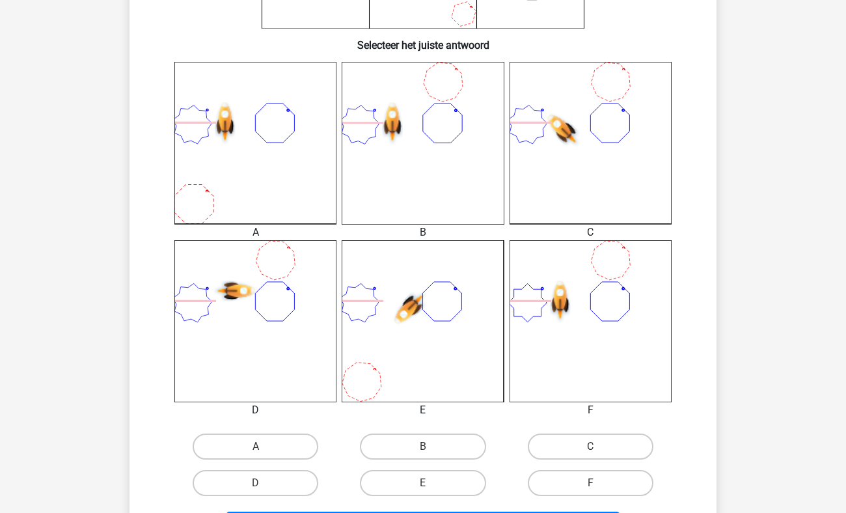
click at [104, 300] on div "Kies premium Mir tweater@gmail.com" at bounding box center [423, 312] width 846 height 1236
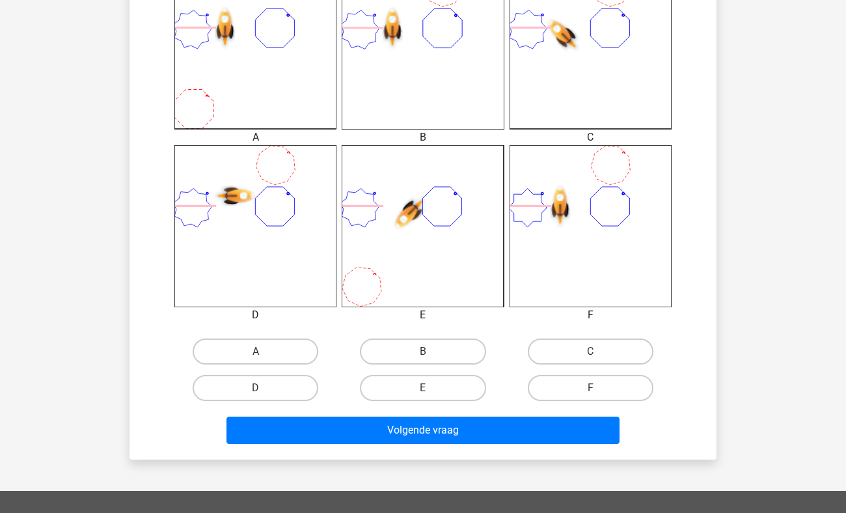
scroll to position [402, 0]
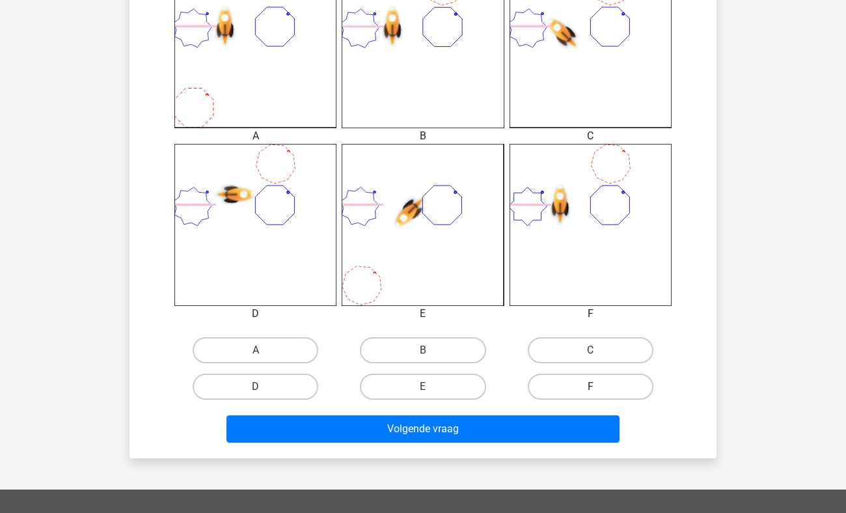
click at [592, 380] on label "F" at bounding box center [591, 387] width 126 height 26
click at [592, 387] on input "F" at bounding box center [594, 391] width 8 height 8
radio input "true"
drag, startPoint x: 543, startPoint y: 387, endPoint x: 527, endPoint y: 395, distance: 18.1
click at [334, 363] on div "F" at bounding box center [255, 350] width 157 height 26
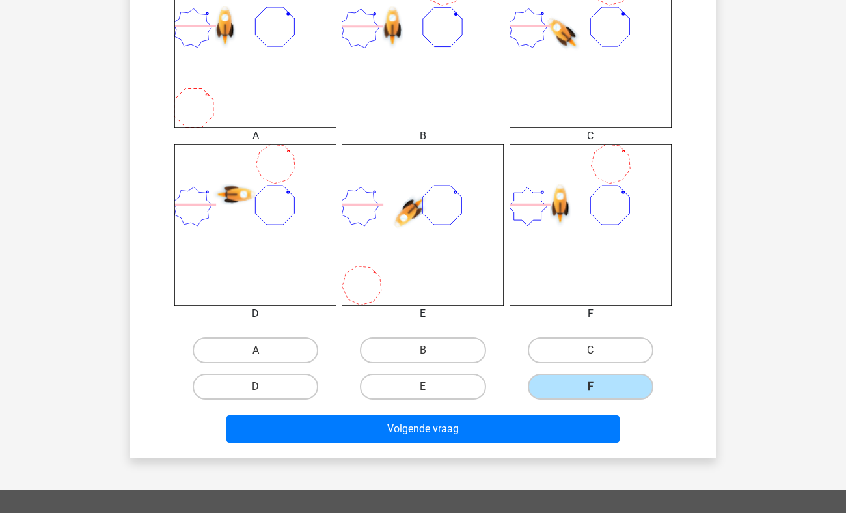
click at [478, 406] on div "Volgende vraag" at bounding box center [423, 426] width 546 height 43
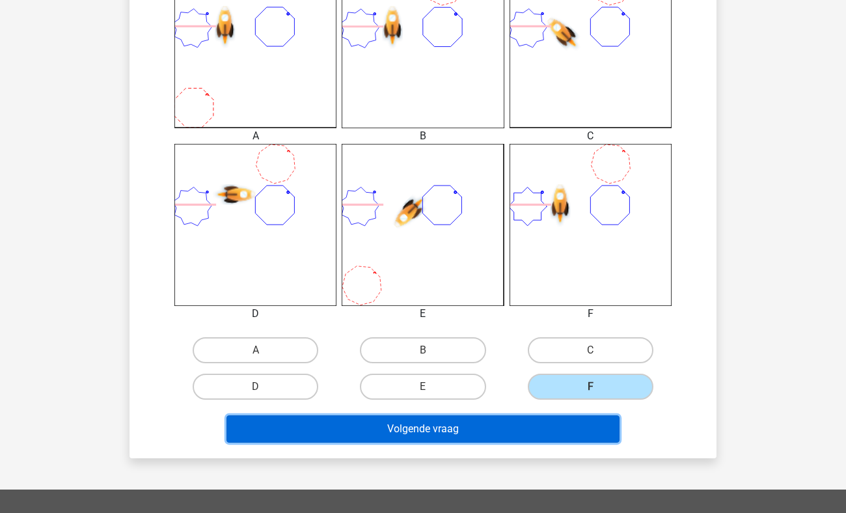
click at [456, 432] on button "Volgende vraag" at bounding box center [424, 428] width 394 height 27
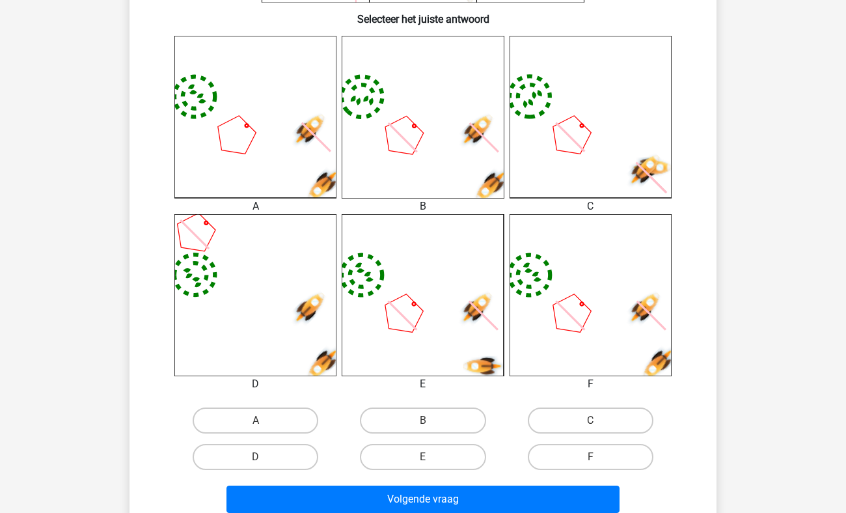
scroll to position [419, 0]
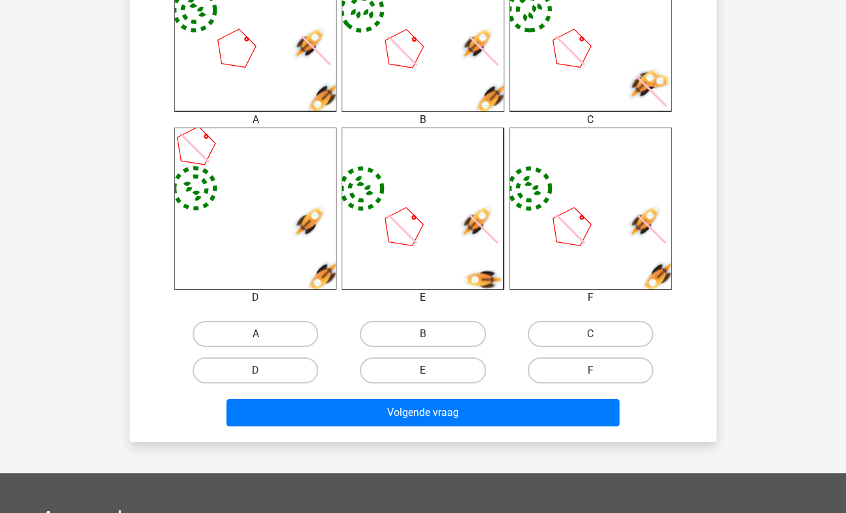
click at [252, 332] on label "A" at bounding box center [256, 334] width 126 height 26
click at [256, 334] on input "A" at bounding box center [260, 338] width 8 height 8
radio input "true"
click at [419, 428] on div "Volgende vraag" at bounding box center [423, 415] width 503 height 33
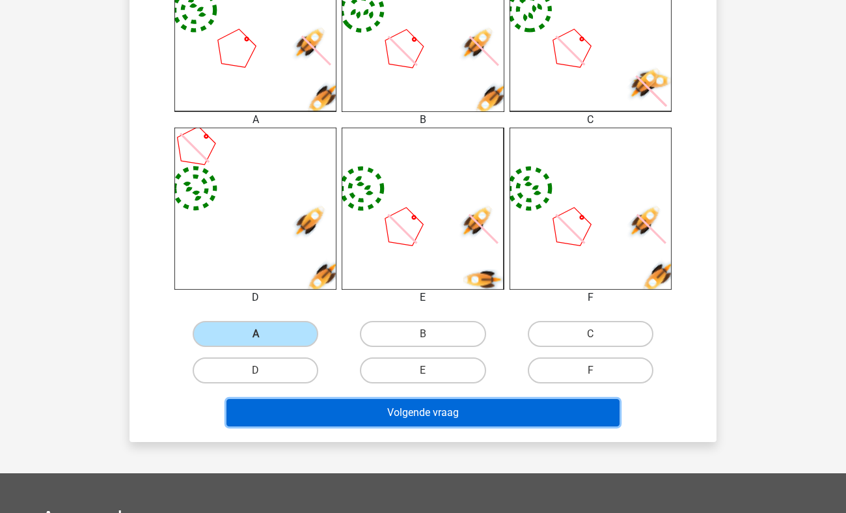
click at [419, 424] on button "Volgende vraag" at bounding box center [424, 412] width 394 height 27
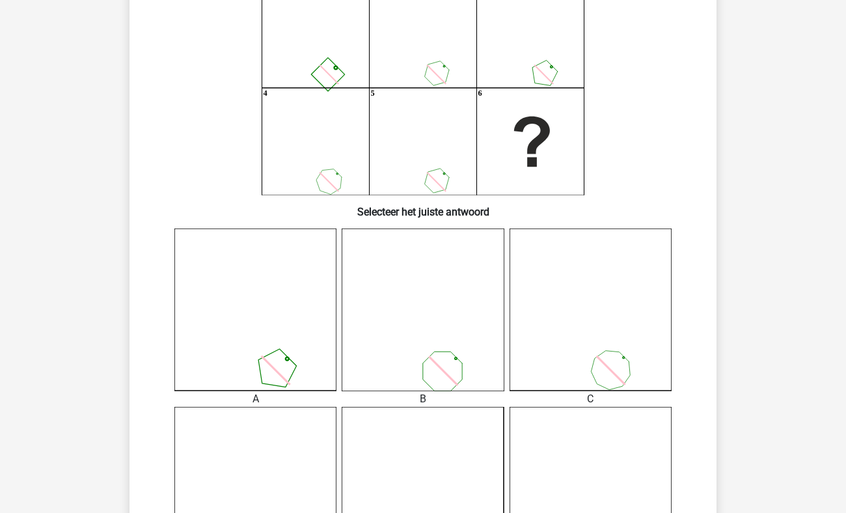
scroll to position [139, 0]
click at [100, 342] on div "Kies premium Mir tweater@gmail.com" at bounding box center [423, 479] width 846 height 1236
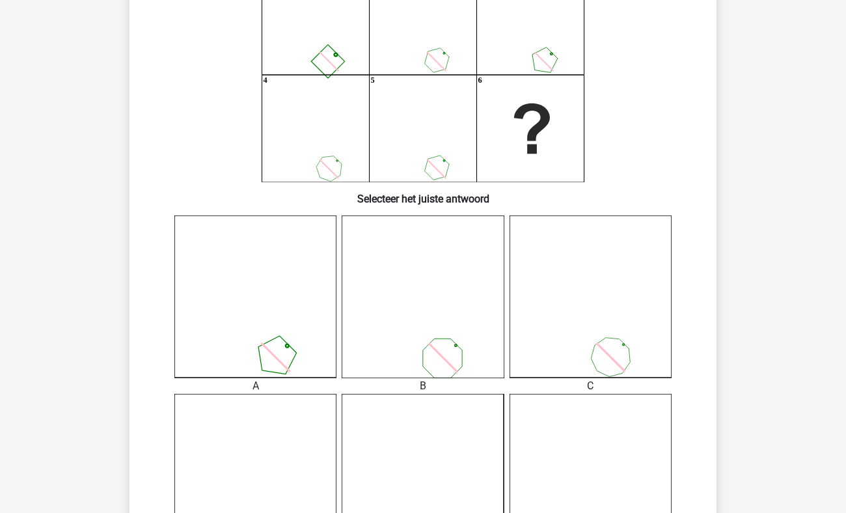
scroll to position [337, 0]
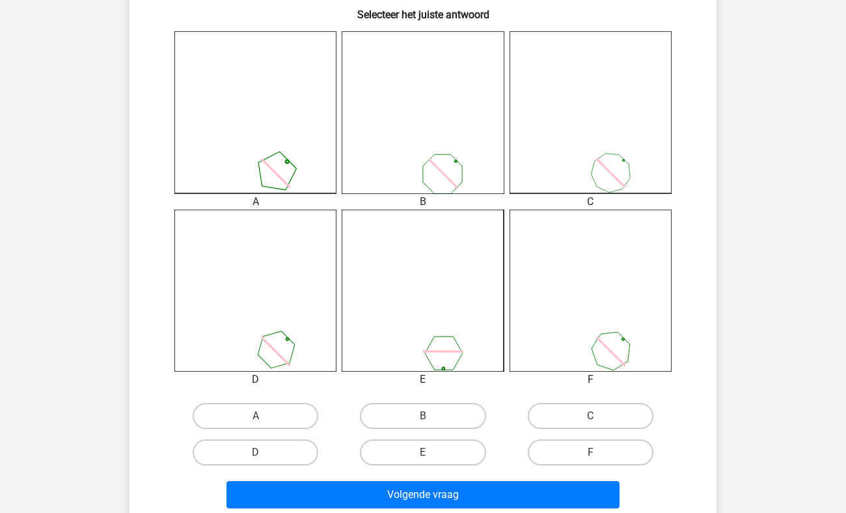
click at [596, 461] on input "F" at bounding box center [594, 456] width 8 height 8
radio input "true"
click at [589, 454] on label "F" at bounding box center [591, 452] width 126 height 26
click at [590, 454] on input "F" at bounding box center [594, 456] width 8 height 8
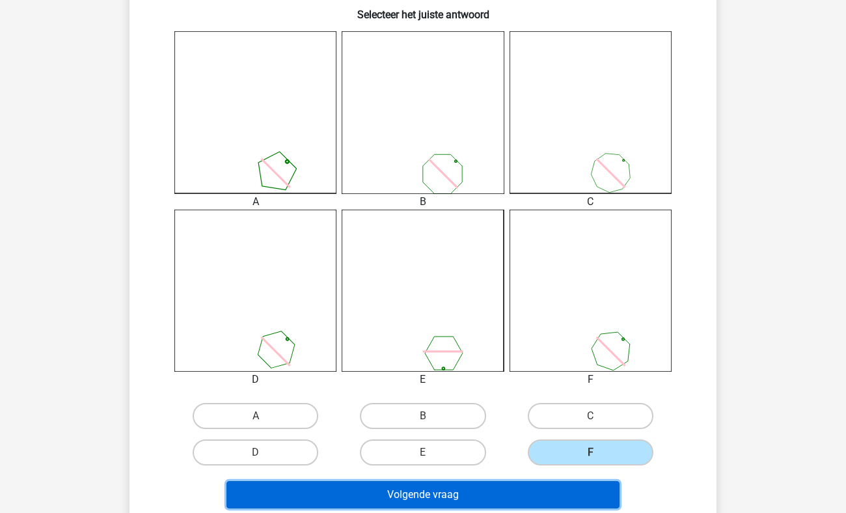
click at [451, 496] on button "Volgende vraag" at bounding box center [424, 494] width 394 height 27
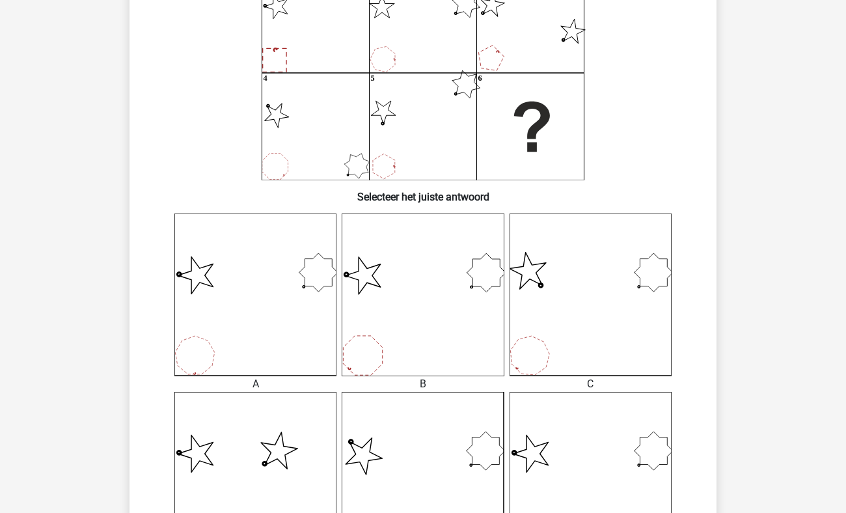
scroll to position [147, 0]
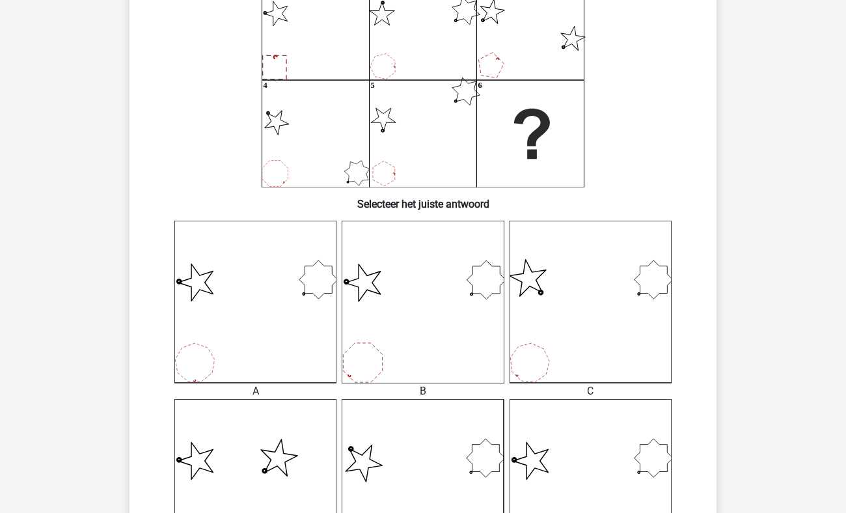
click at [118, 263] on div "20:08 Vraag 13 van de 27 Categorie: figuurreeksen moeilijke vragen 1 Wat is de …" at bounding box center [423, 313] width 618 height 801
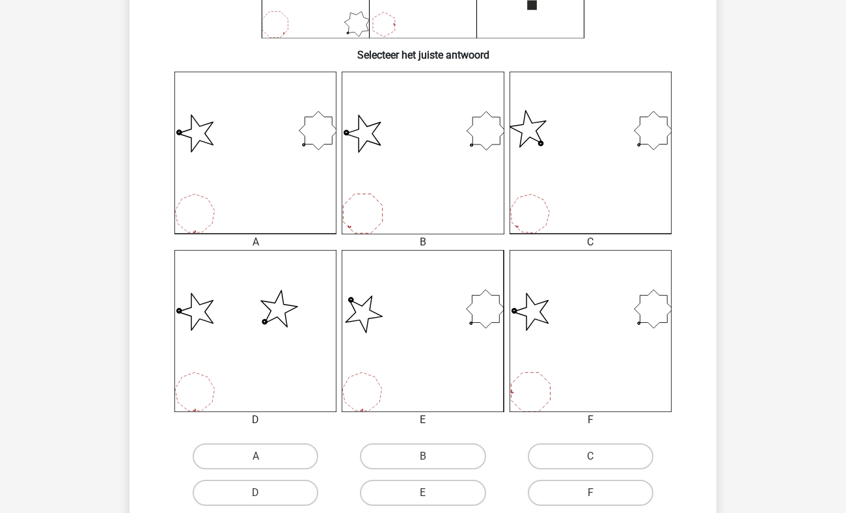
scroll to position [316, 0]
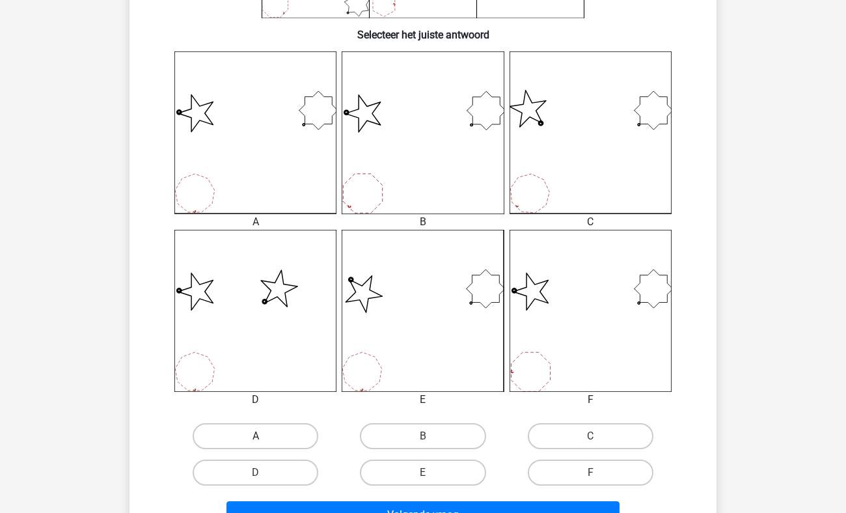
click at [253, 436] on label "A" at bounding box center [256, 436] width 126 height 26
click at [256, 436] on input "A" at bounding box center [260, 440] width 8 height 8
radio input "true"
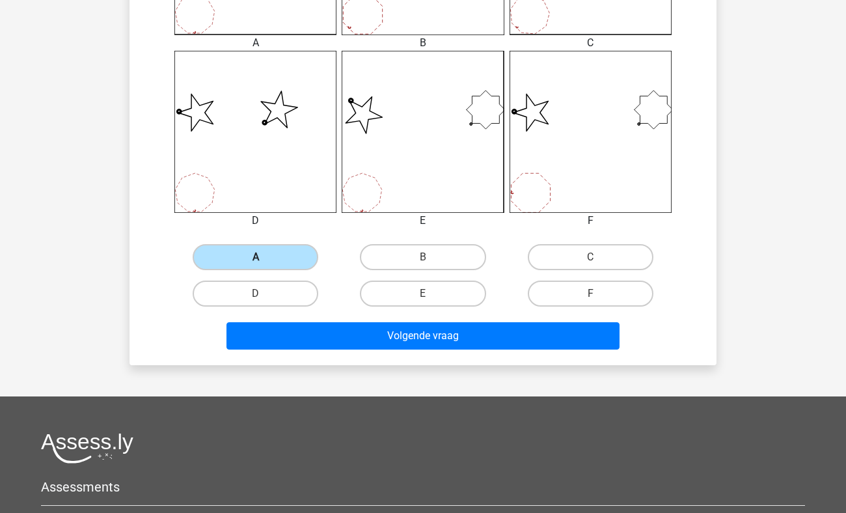
scroll to position [494, 0]
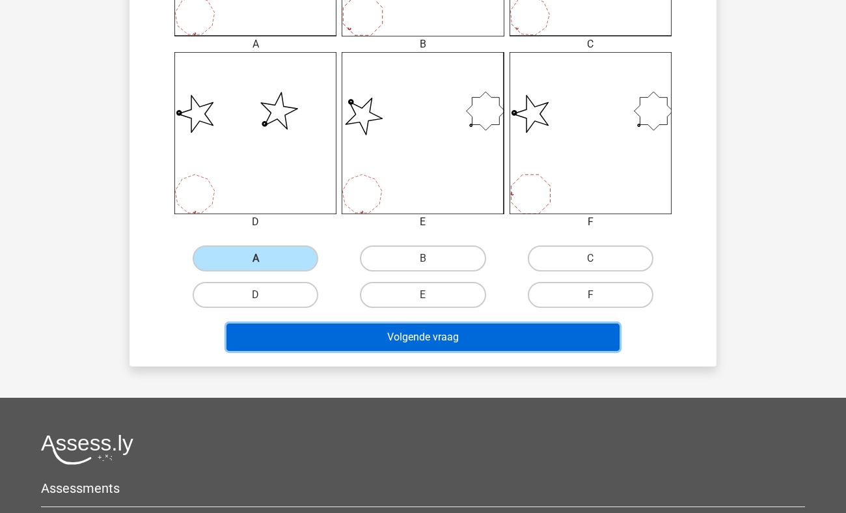
click at [406, 343] on button "Volgende vraag" at bounding box center [424, 337] width 394 height 27
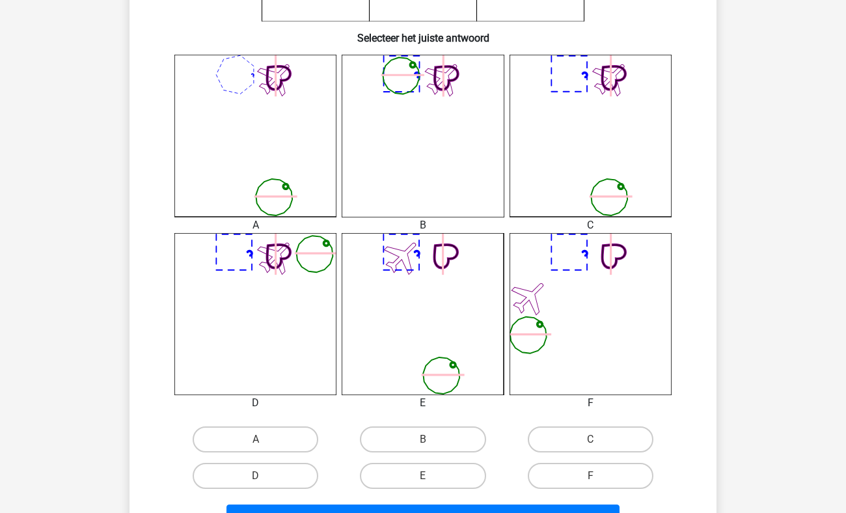
scroll to position [349, 0]
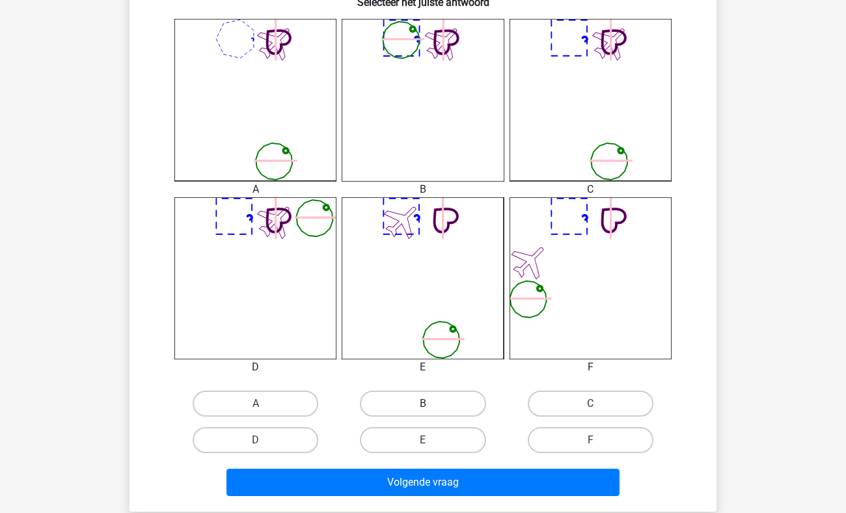
click at [405, 406] on label "B" at bounding box center [423, 404] width 126 height 26
click at [423, 406] on input "B" at bounding box center [427, 408] width 8 height 8
radio input "true"
click at [600, 381] on div "A B C D" at bounding box center [423, 238] width 546 height 439
click at [600, 401] on label "C" at bounding box center [591, 404] width 126 height 26
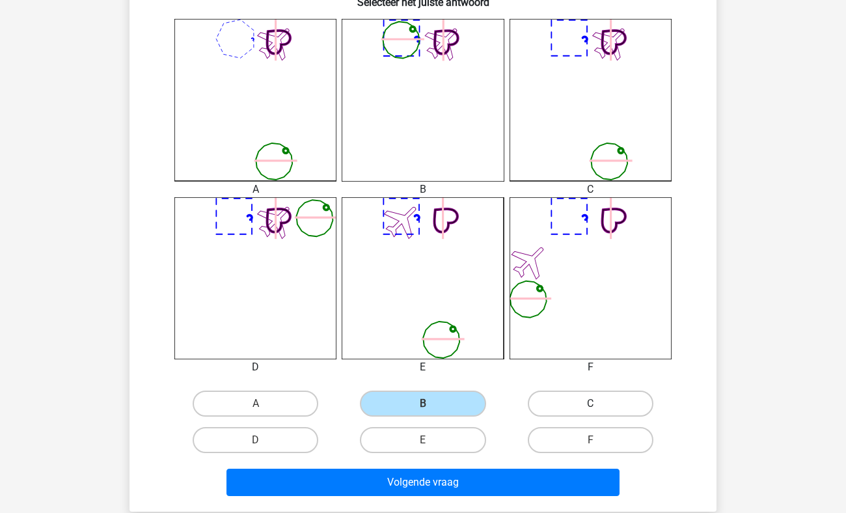
click at [599, 404] on input "C" at bounding box center [594, 408] width 8 height 8
radio input "true"
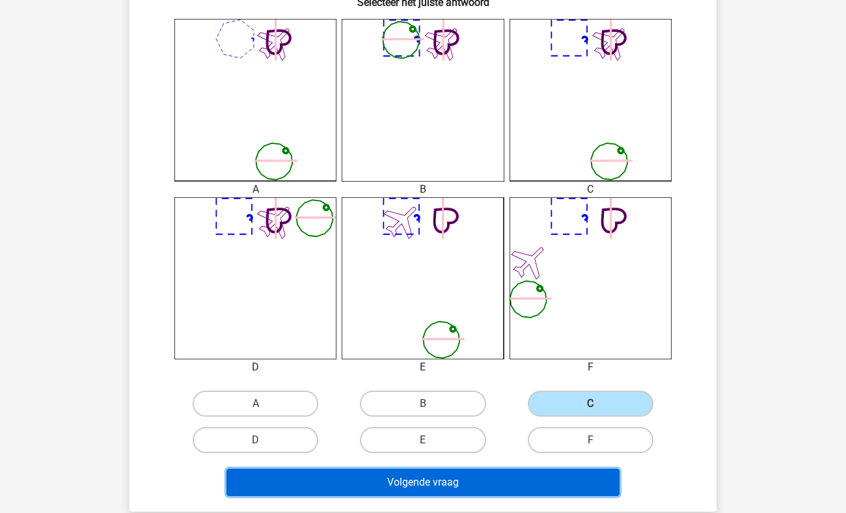
click at [442, 489] on button "Volgende vraag" at bounding box center [424, 482] width 394 height 27
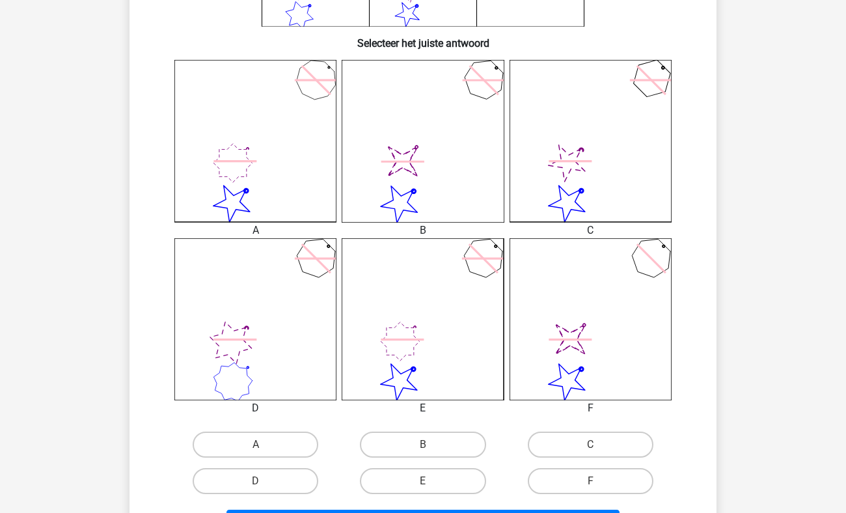
scroll to position [309, 0]
click at [426, 439] on label "B" at bounding box center [423, 444] width 126 height 26
click at [426, 444] on input "B" at bounding box center [427, 448] width 8 height 8
radio input "true"
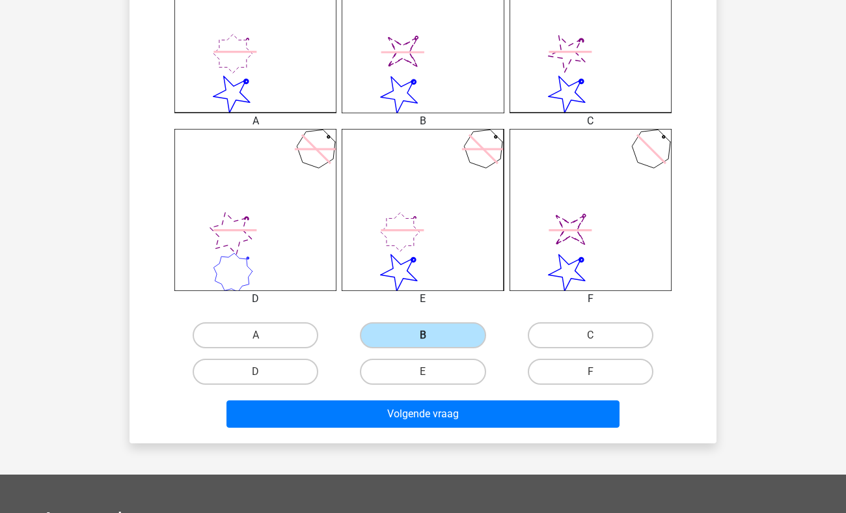
scroll to position [418, 0]
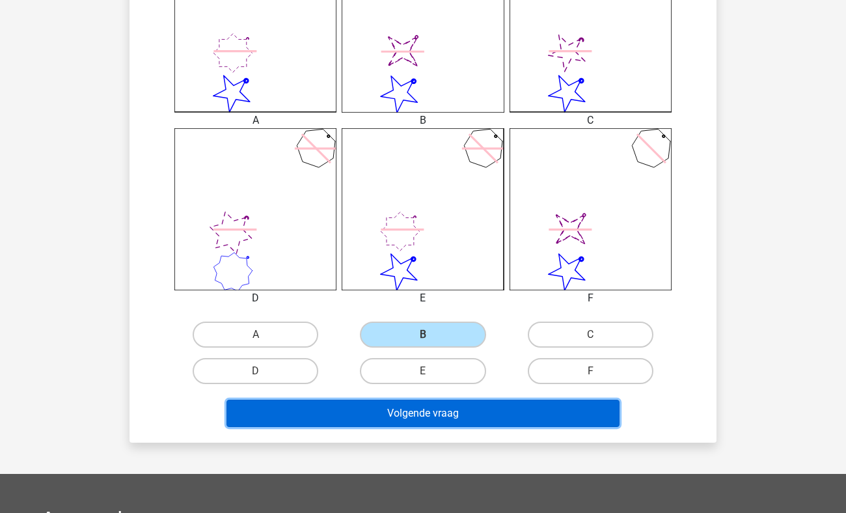
click at [424, 411] on button "Volgende vraag" at bounding box center [424, 413] width 394 height 27
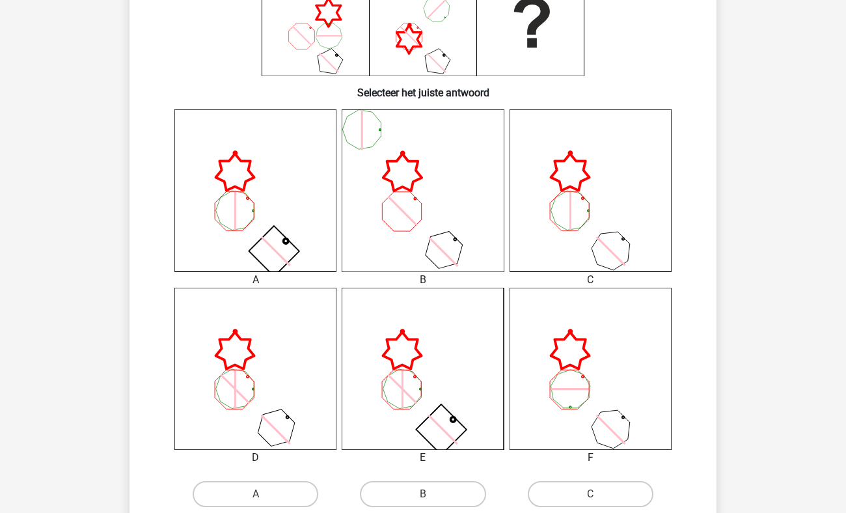
scroll to position [260, 0]
click at [391, 416] on icon at bounding box center [423, 367] width 162 height 162
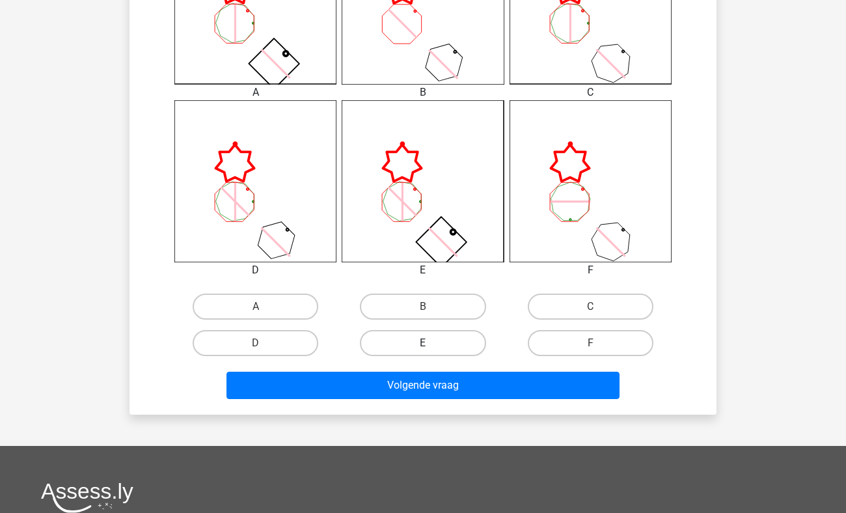
click at [432, 352] on label "E" at bounding box center [423, 343] width 126 height 26
click at [432, 352] on input "E" at bounding box center [427, 347] width 8 height 8
radio input "true"
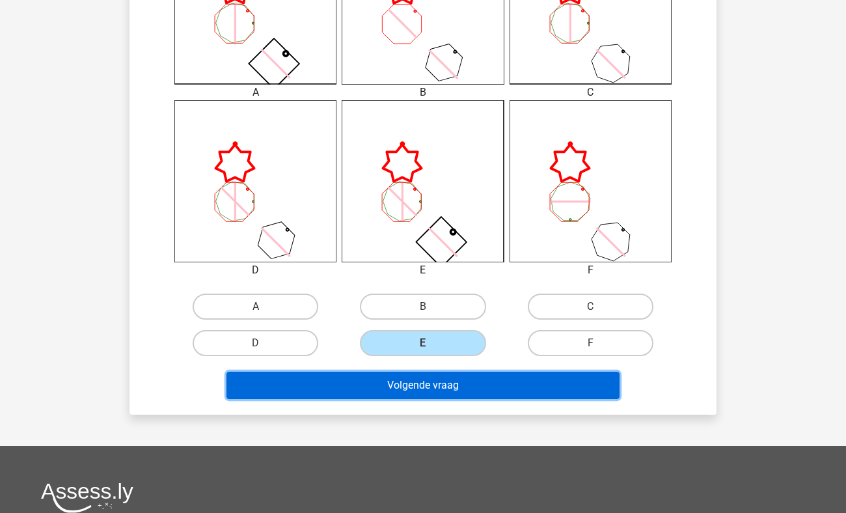
click at [407, 381] on button "Volgende vraag" at bounding box center [424, 385] width 394 height 27
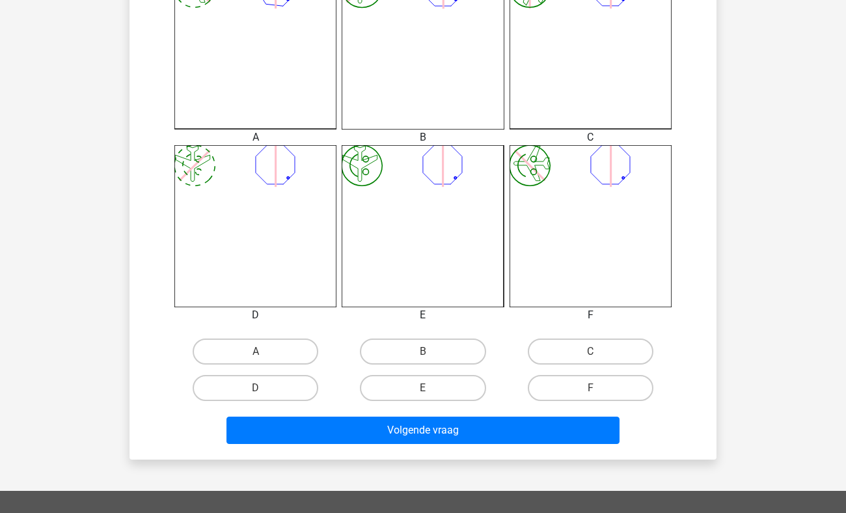
scroll to position [401, 0]
click at [441, 349] on label "B" at bounding box center [423, 352] width 126 height 26
click at [432, 352] on input "B" at bounding box center [427, 356] width 8 height 8
radio input "true"
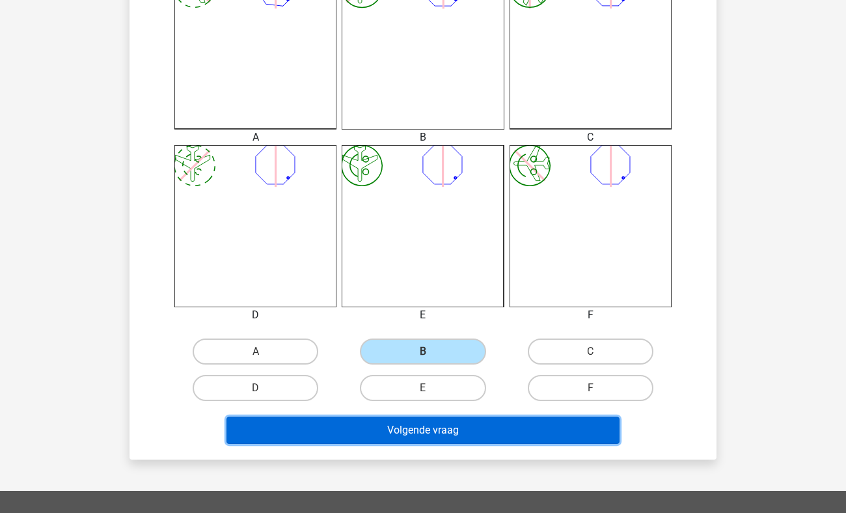
click at [409, 430] on button "Volgende vraag" at bounding box center [424, 430] width 394 height 27
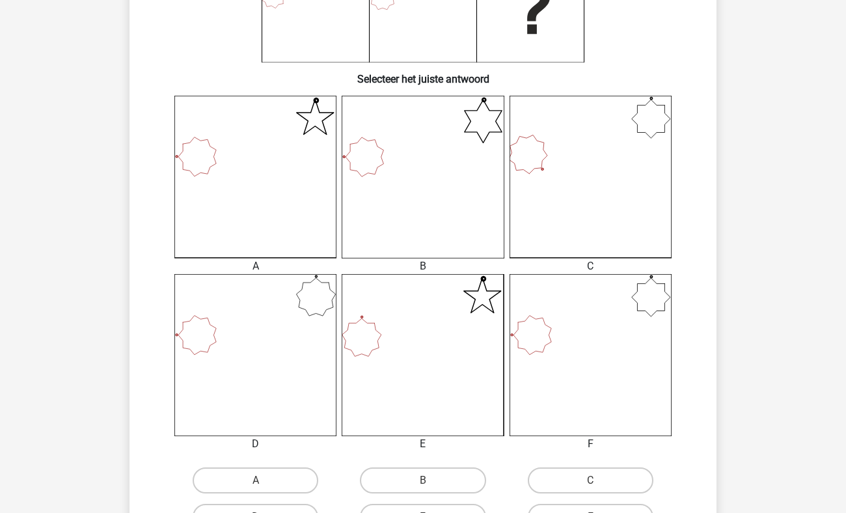
scroll to position [356, 0]
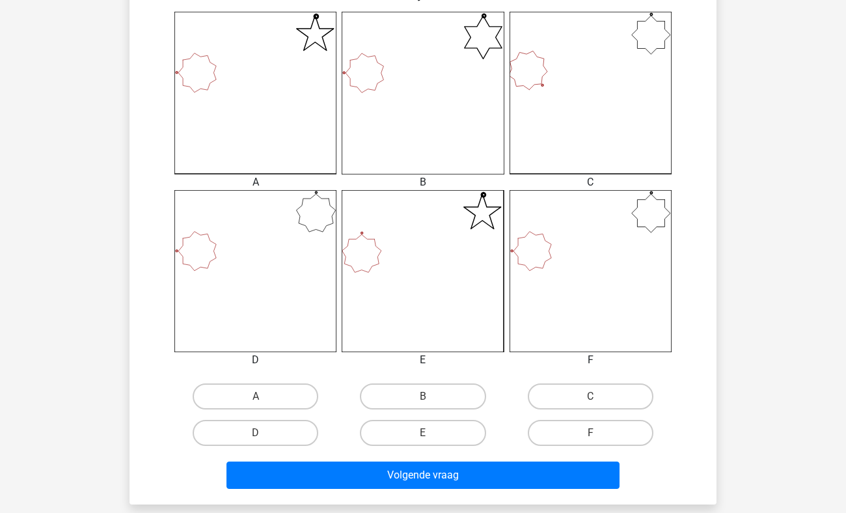
click at [596, 418] on div "F" at bounding box center [590, 433] width 167 height 36
click at [551, 437] on label "F" at bounding box center [591, 433] width 126 height 26
click at [590, 437] on input "F" at bounding box center [594, 437] width 8 height 8
radio input "true"
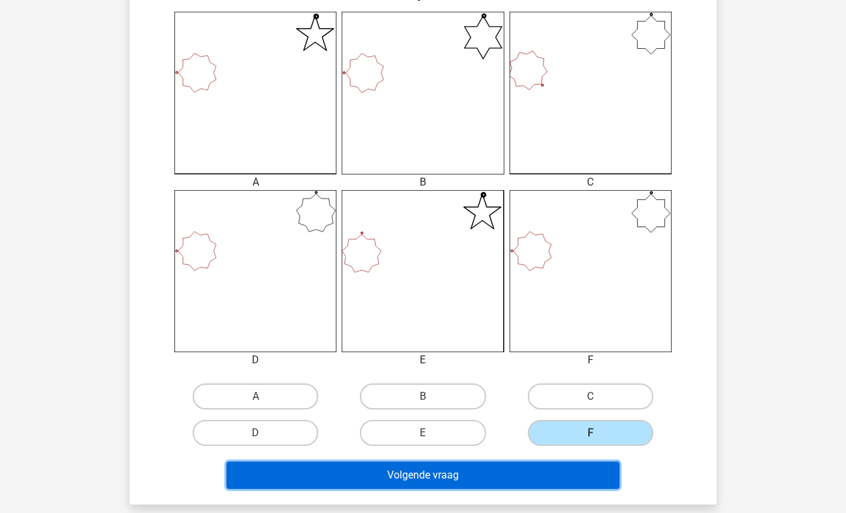
click at [439, 478] on button "Volgende vraag" at bounding box center [424, 475] width 394 height 27
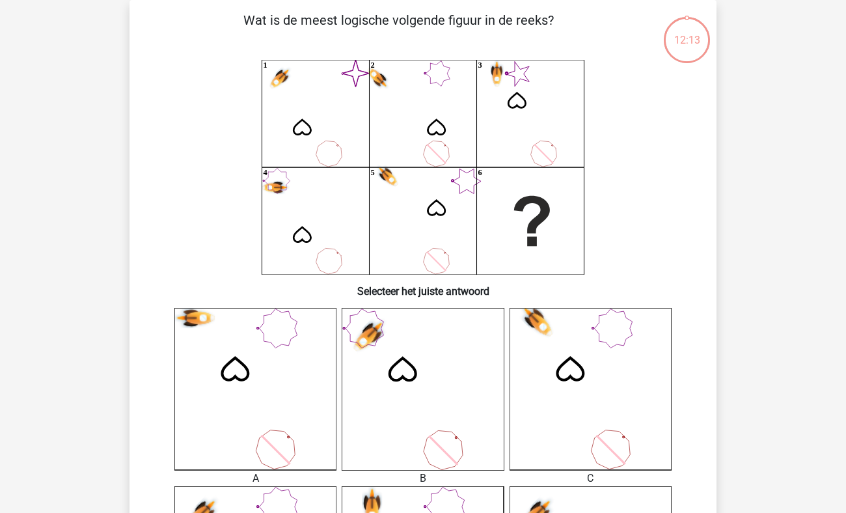
scroll to position [60, 0]
click at [231, 406] on icon at bounding box center [255, 389] width 162 height 162
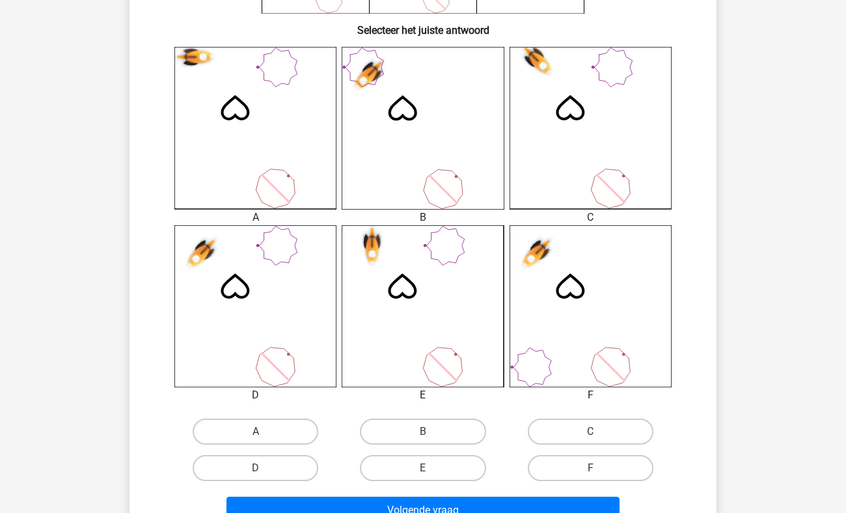
scroll to position [324, 0]
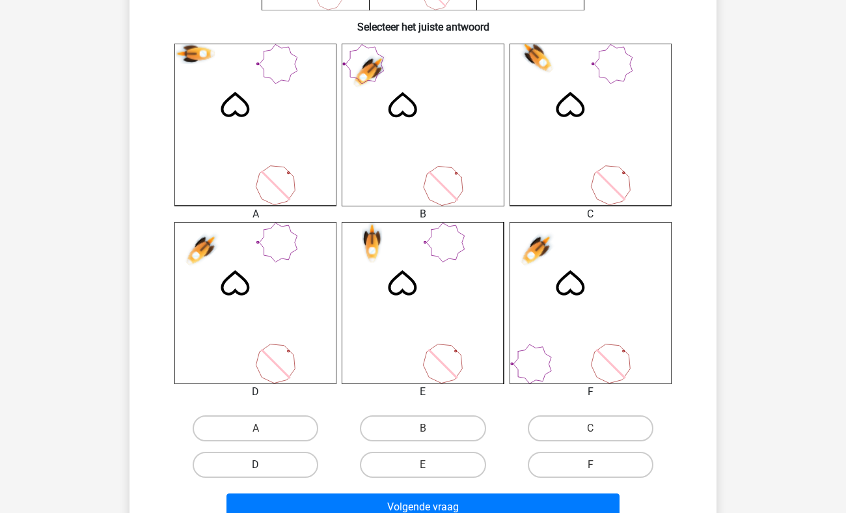
click at [274, 469] on label "D" at bounding box center [256, 465] width 126 height 26
click at [264, 469] on input "D" at bounding box center [260, 469] width 8 height 8
radio input "true"
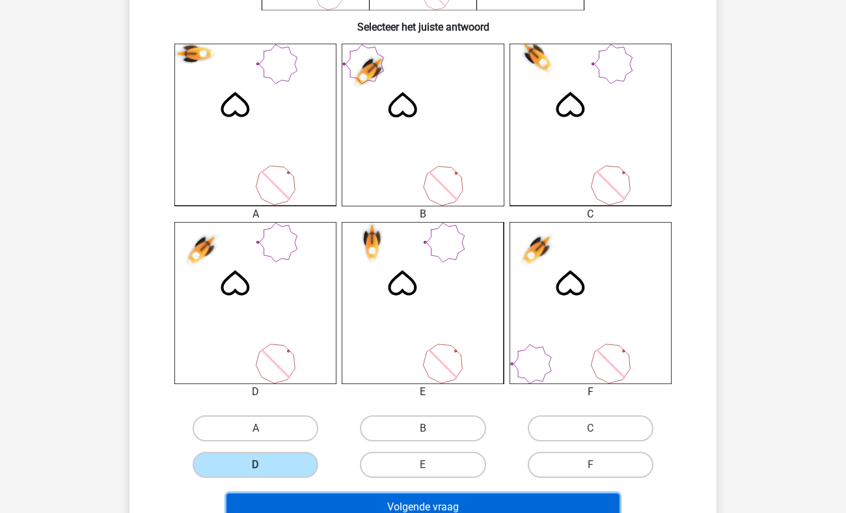
click at [399, 509] on button "Volgende vraag" at bounding box center [424, 506] width 394 height 27
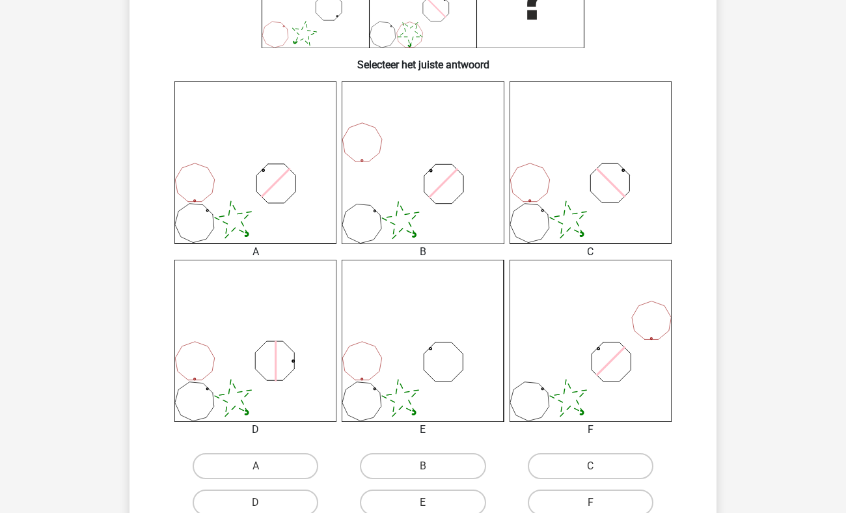
scroll to position [288, 0]
click at [107, 327] on div "Kies premium Mir tweater@gmail.com" at bounding box center [423, 330] width 846 height 1236
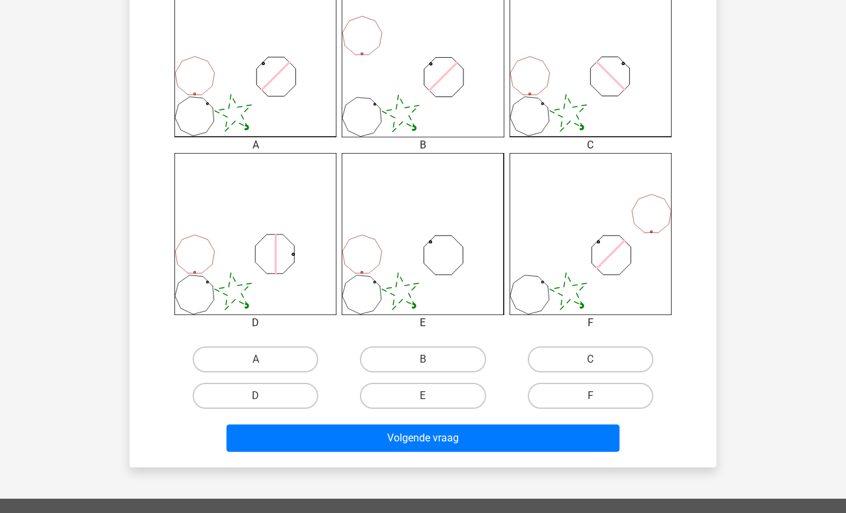
scroll to position [395, 0]
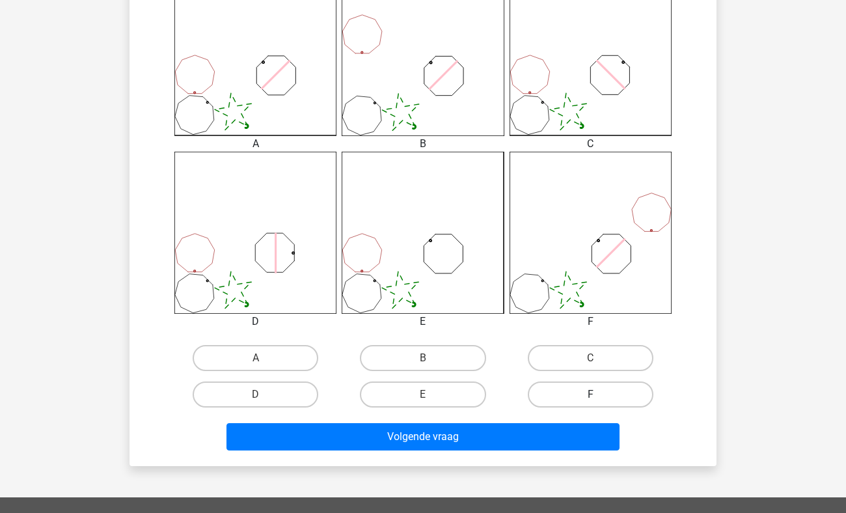
click at [588, 402] on label "F" at bounding box center [591, 394] width 126 height 26
click at [590, 402] on input "F" at bounding box center [594, 399] width 8 height 8
radio input "true"
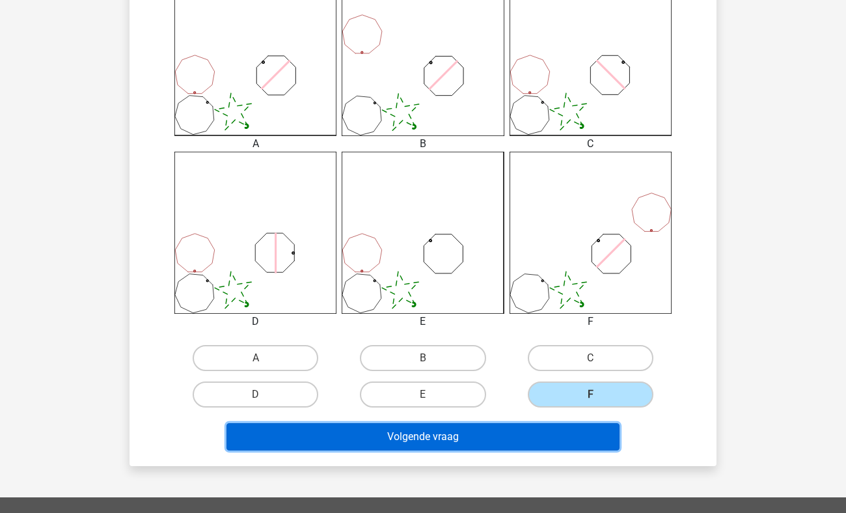
click at [428, 437] on button "Volgende vraag" at bounding box center [424, 436] width 394 height 27
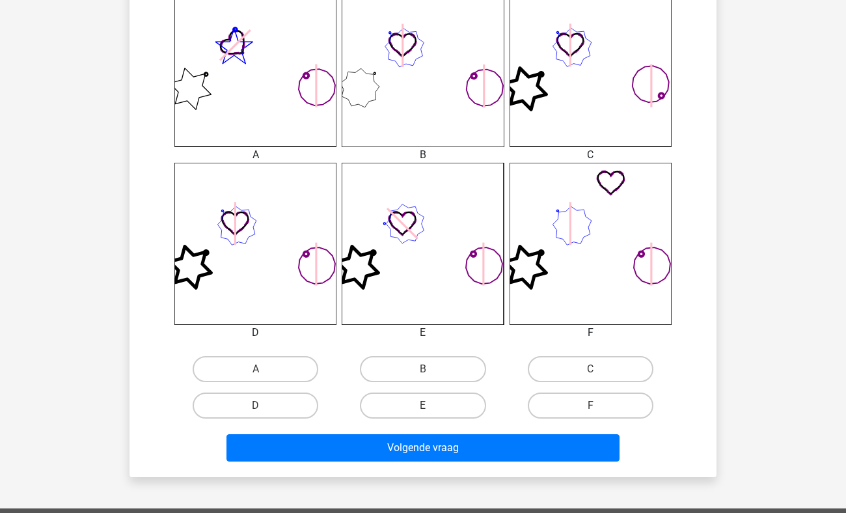
scroll to position [385, 0]
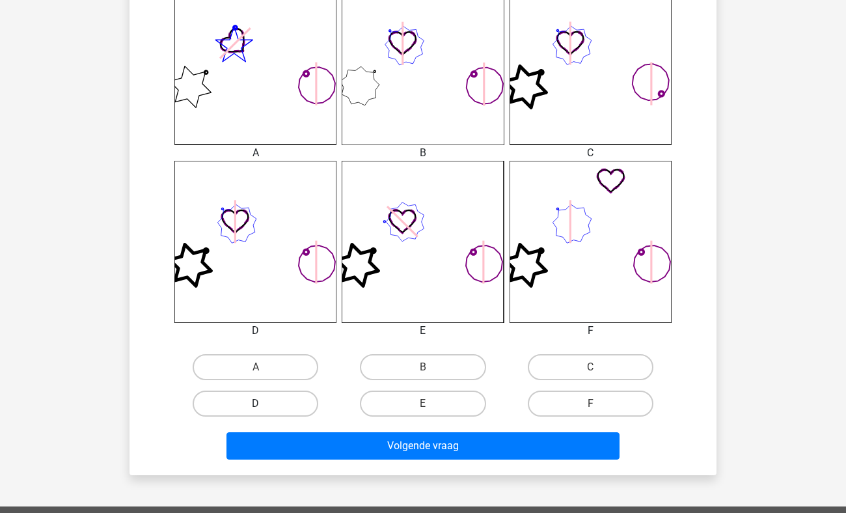
click at [288, 400] on label "D" at bounding box center [256, 404] width 126 height 26
click at [264, 404] on input "D" at bounding box center [260, 408] width 8 height 8
radio input "true"
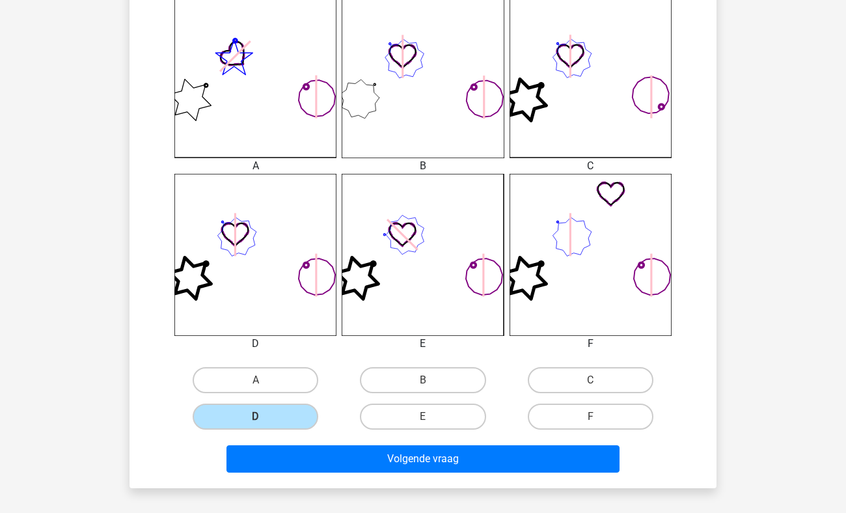
scroll to position [374, 0]
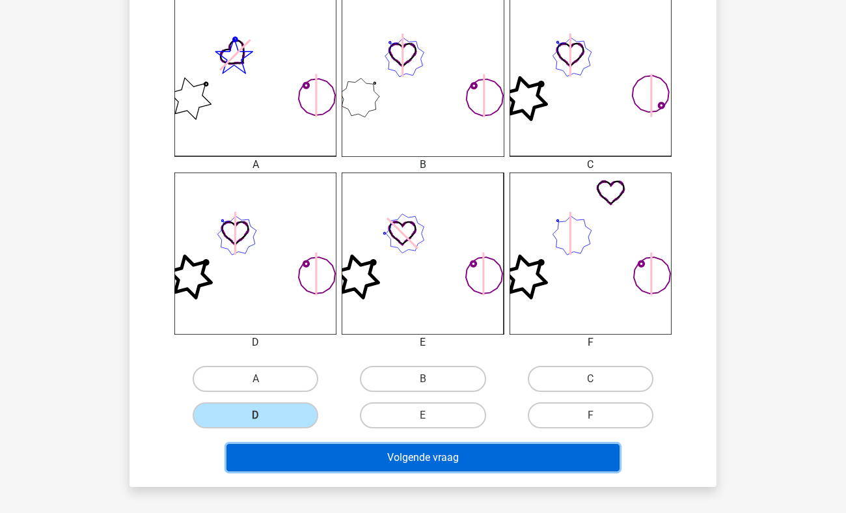
click at [376, 465] on button "Volgende vraag" at bounding box center [424, 457] width 394 height 27
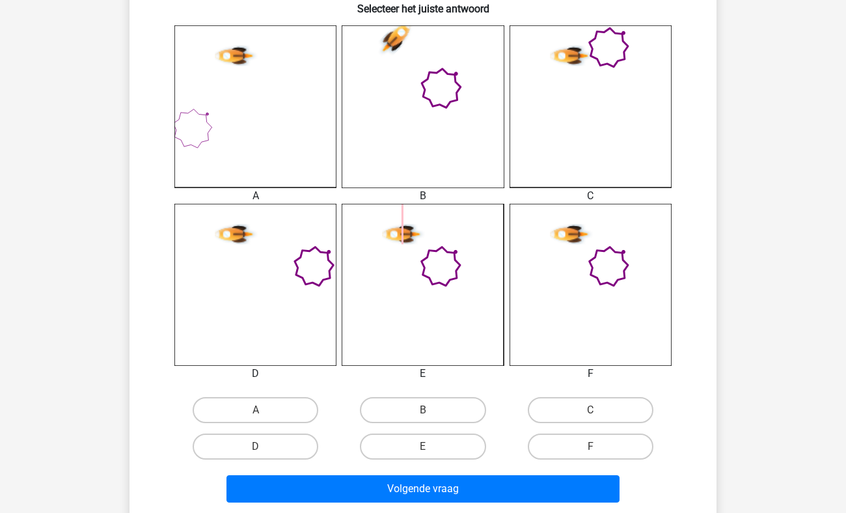
scroll to position [343, 0]
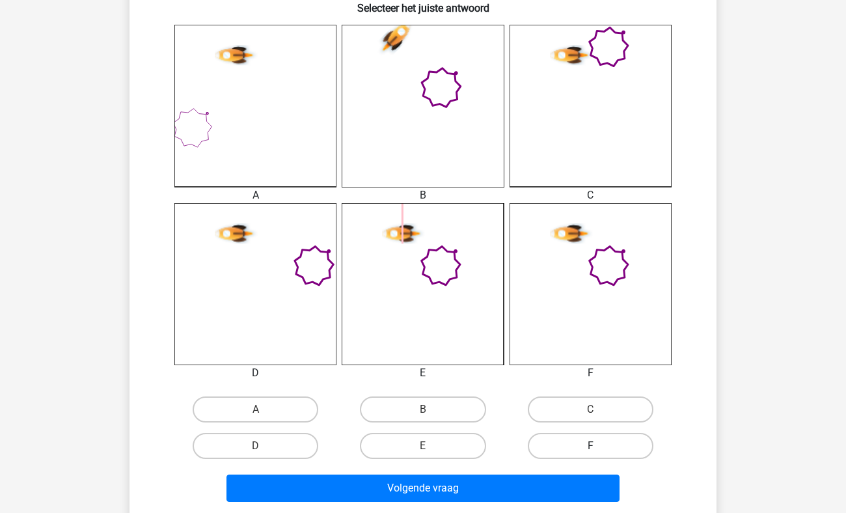
click at [535, 439] on label "F" at bounding box center [591, 446] width 126 height 26
click at [590, 446] on input "F" at bounding box center [594, 450] width 8 height 8
radio input "true"
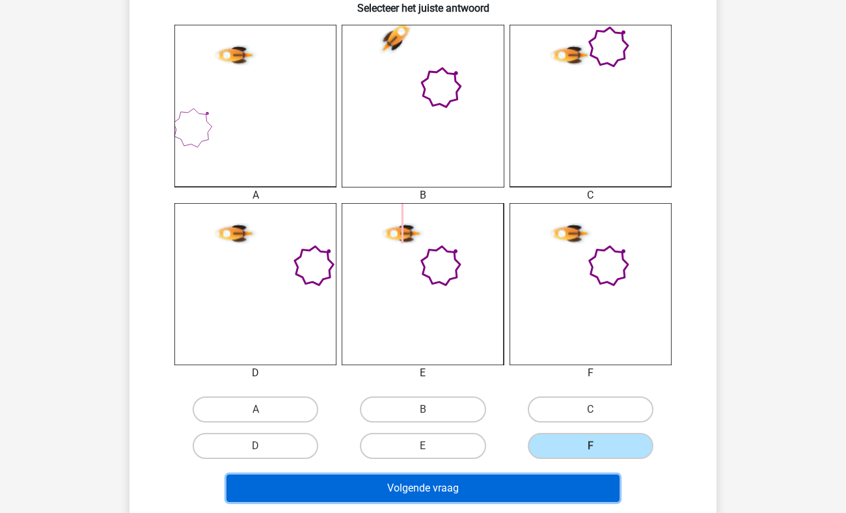
click at [462, 493] on button "Volgende vraag" at bounding box center [424, 488] width 394 height 27
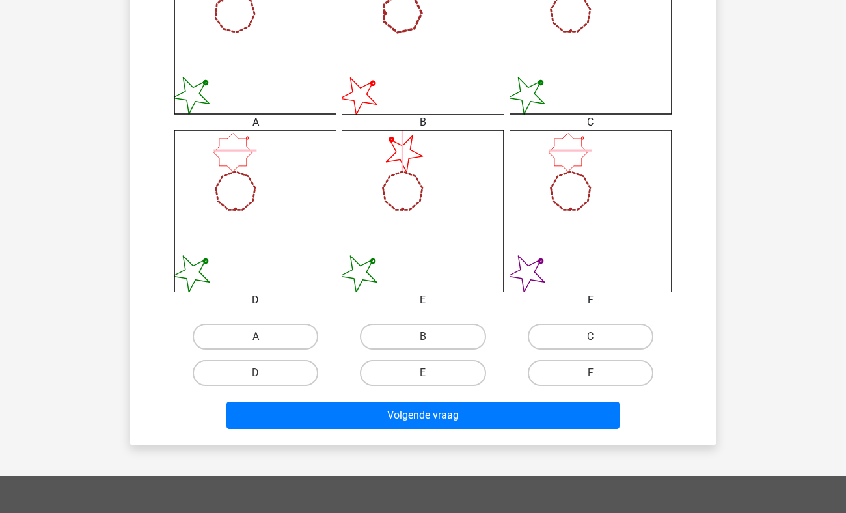
scroll to position [417, 0]
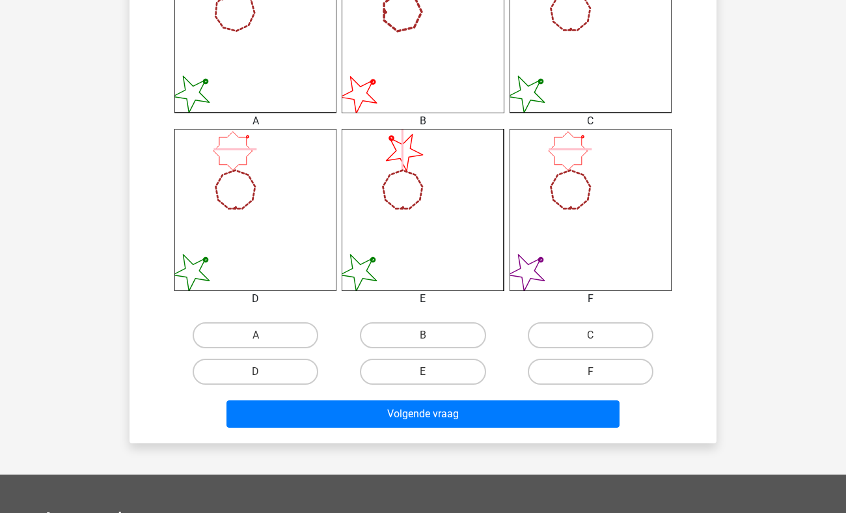
click at [429, 352] on div "B" at bounding box center [422, 335] width 167 height 36
click at [412, 333] on label "B" at bounding box center [423, 335] width 126 height 26
click at [423, 335] on input "B" at bounding box center [427, 339] width 8 height 8
radio input "true"
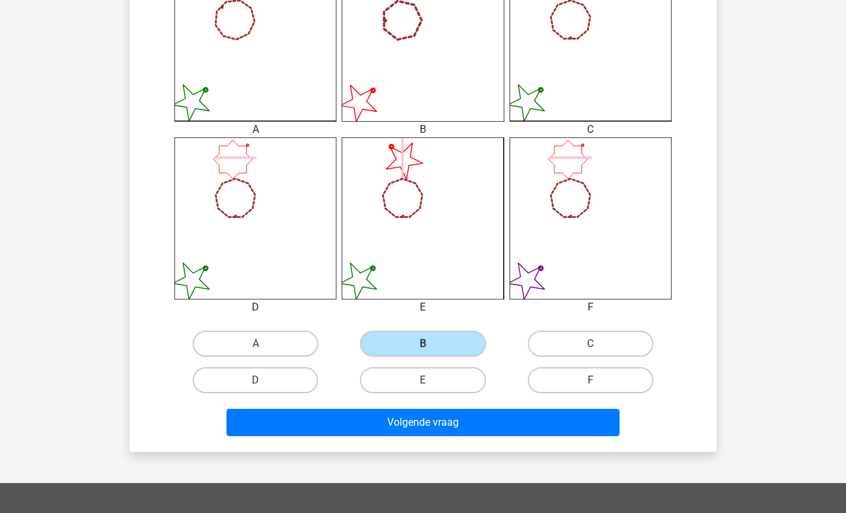
scroll to position [415, 0]
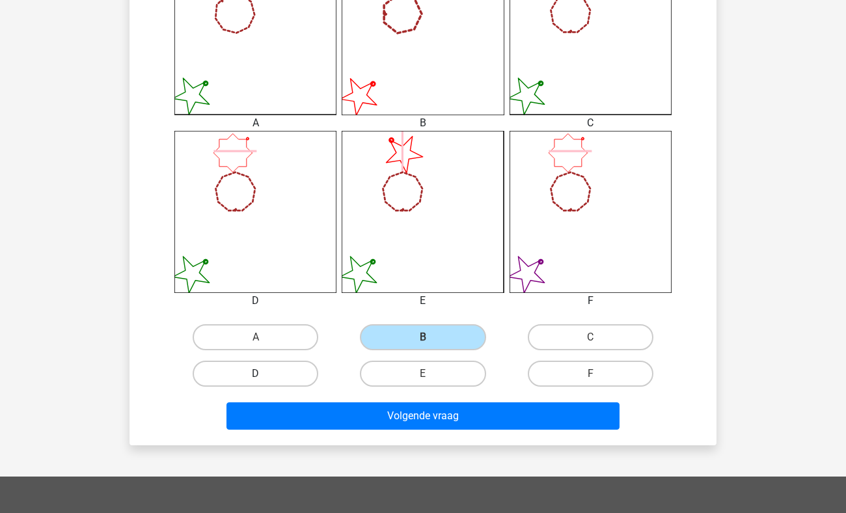
click at [285, 370] on label "D" at bounding box center [256, 374] width 126 height 26
click at [264, 374] on input "D" at bounding box center [260, 378] width 8 height 8
radio input "true"
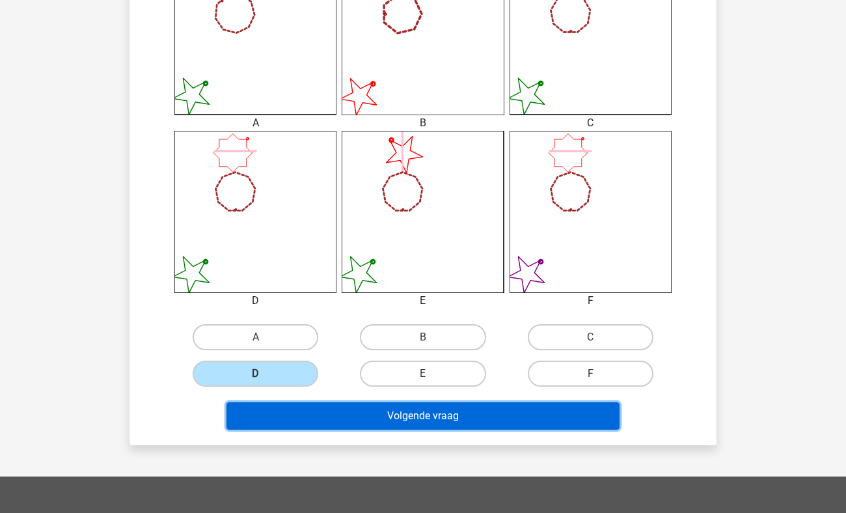
click at [427, 425] on button "Volgende vraag" at bounding box center [424, 415] width 394 height 27
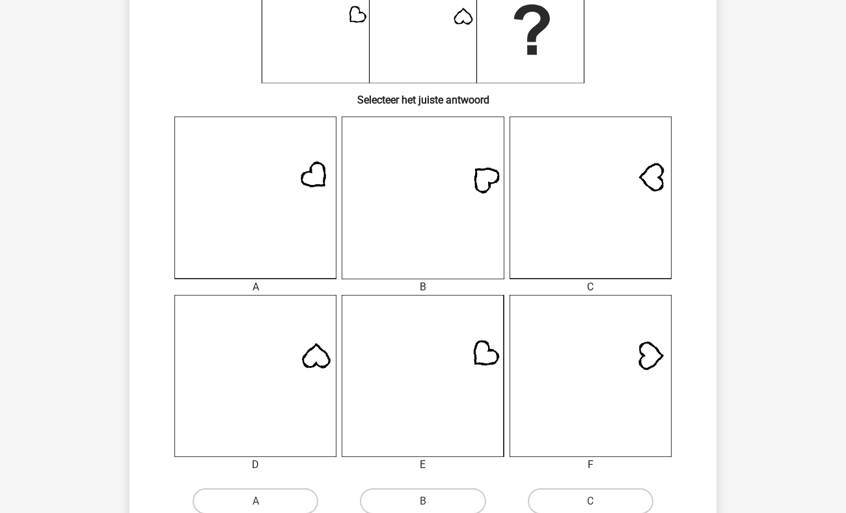
scroll to position [251, 0]
click at [61, 146] on div "Kies premium Mir tweater@gmail.com" at bounding box center [423, 366] width 846 height 1236
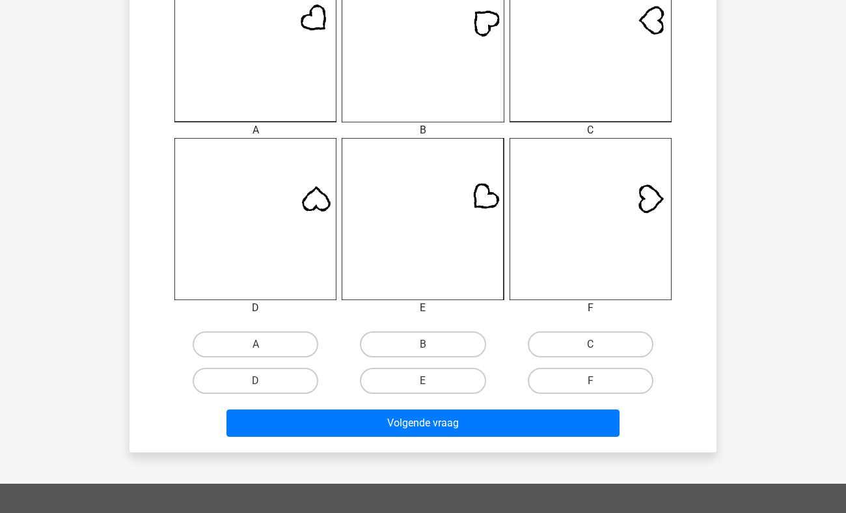
scroll to position [409, 0]
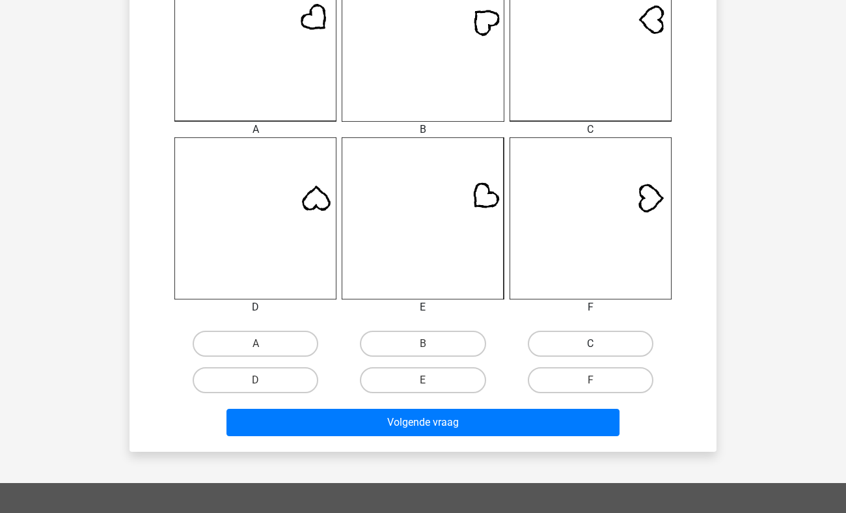
click at [565, 349] on label "C" at bounding box center [591, 344] width 126 height 26
click at [590, 349] on input "C" at bounding box center [594, 348] width 8 height 8
radio input "true"
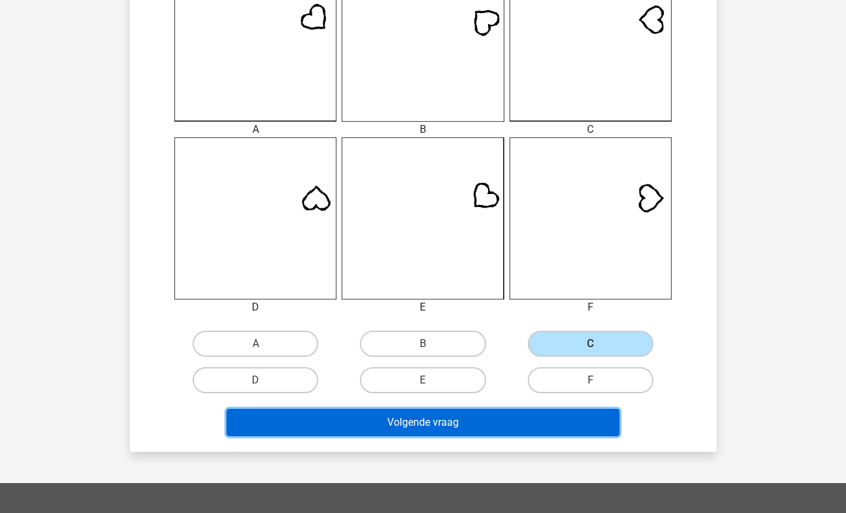
click at [428, 419] on button "Volgende vraag" at bounding box center [424, 422] width 394 height 27
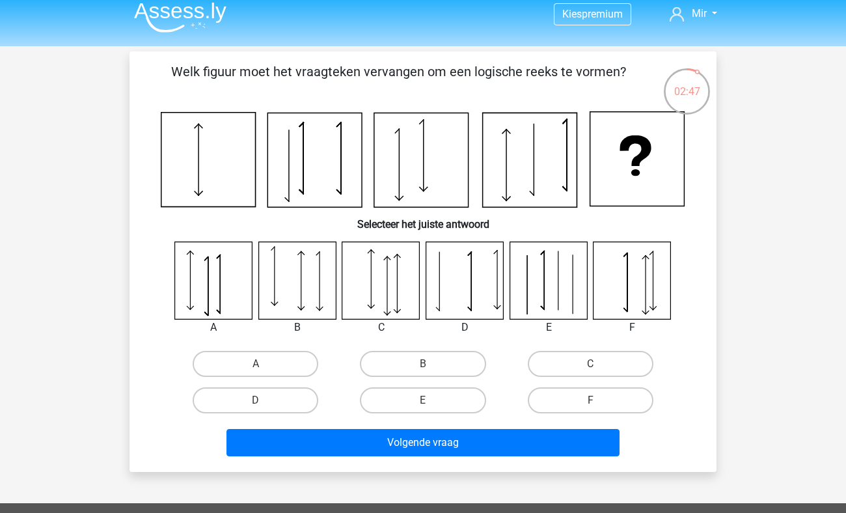
scroll to position [8, 0]
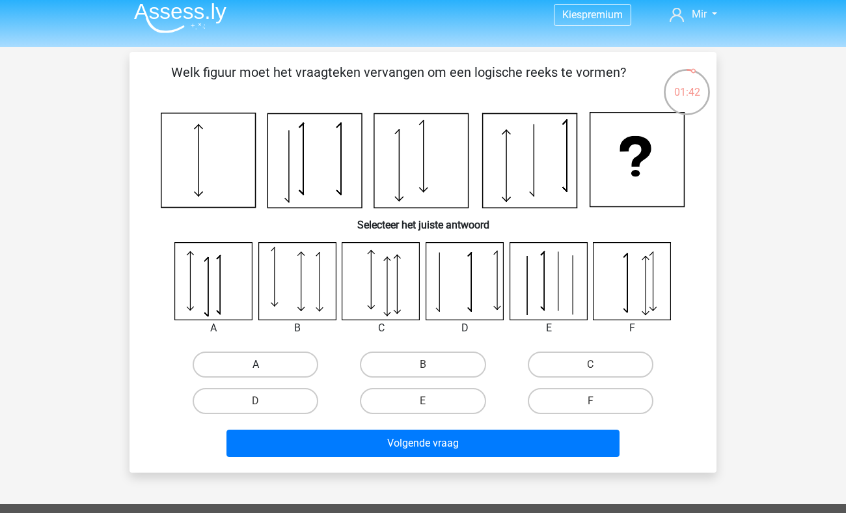
click at [239, 363] on label "A" at bounding box center [256, 365] width 126 height 26
click at [256, 365] on input "A" at bounding box center [260, 369] width 8 height 8
radio input "true"
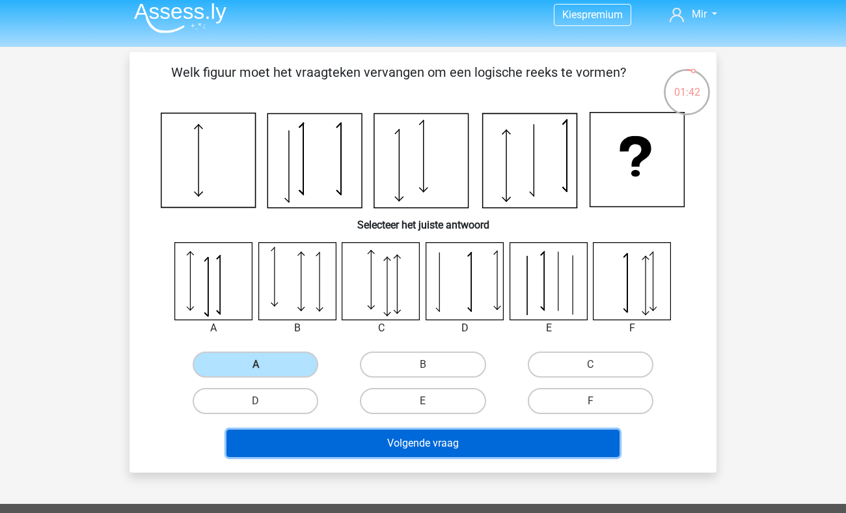
click at [403, 443] on button "Volgende vraag" at bounding box center [424, 443] width 394 height 27
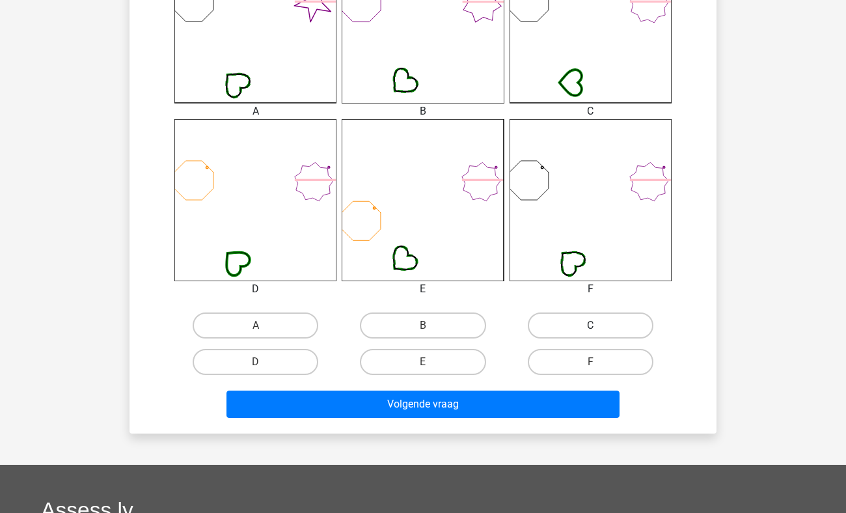
scroll to position [427, 0]
click at [599, 374] on label "F" at bounding box center [591, 362] width 126 height 26
click at [599, 370] on input "F" at bounding box center [594, 366] width 8 height 8
radio input "true"
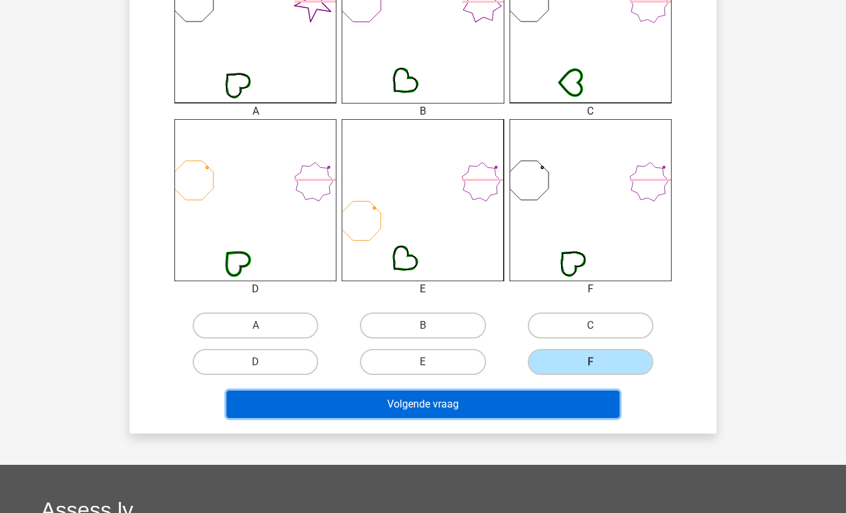
click at [448, 417] on button "Volgende vraag" at bounding box center [424, 404] width 394 height 27
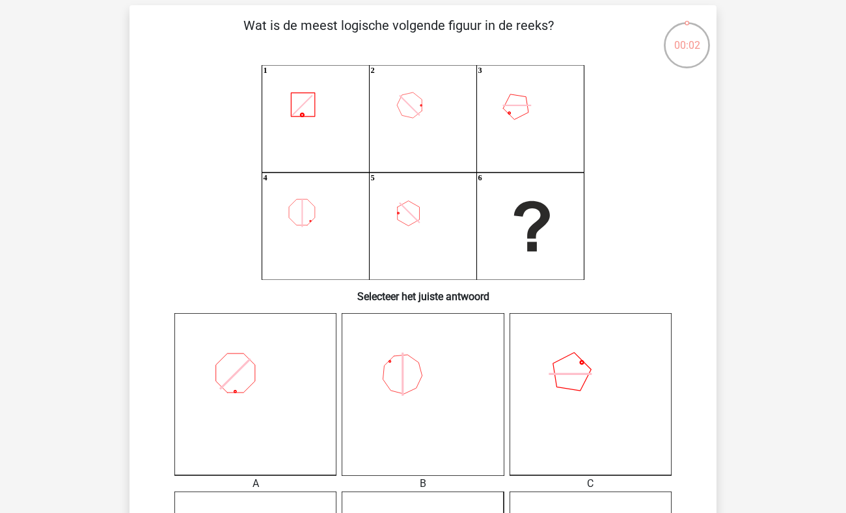
scroll to position [53, 0]
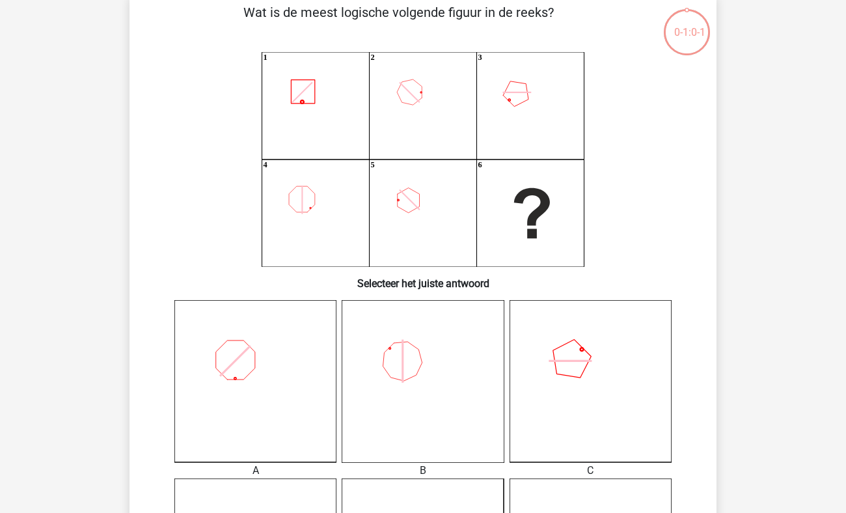
scroll to position [206, 0]
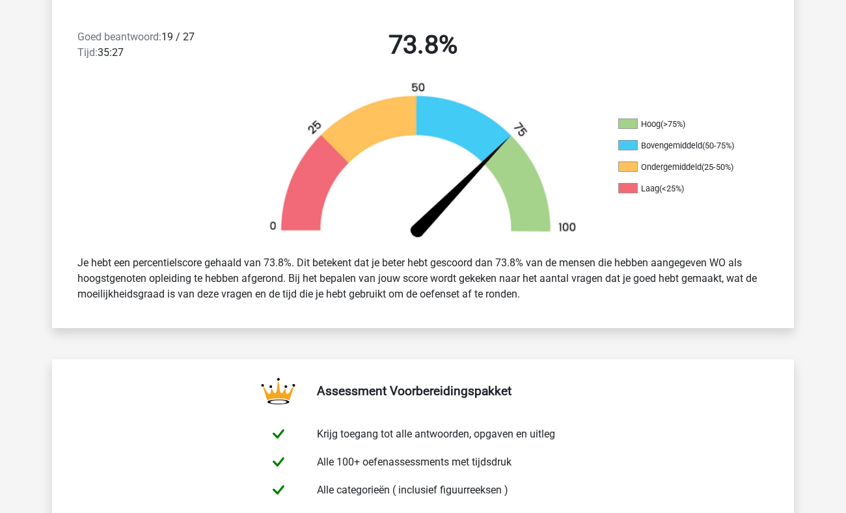
scroll to position [333, 0]
click at [54, 274] on div "Je hebt een percentielscore gehaald van 73.8%. Dit betekent dat je beter hebt g…" at bounding box center [423, 279] width 742 height 68
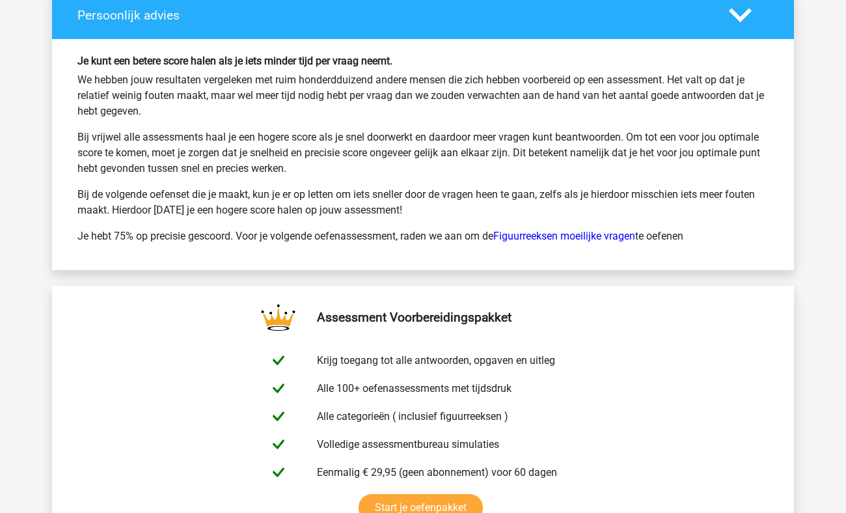
scroll to position [2576, 0]
